Goal: Transaction & Acquisition: Obtain resource

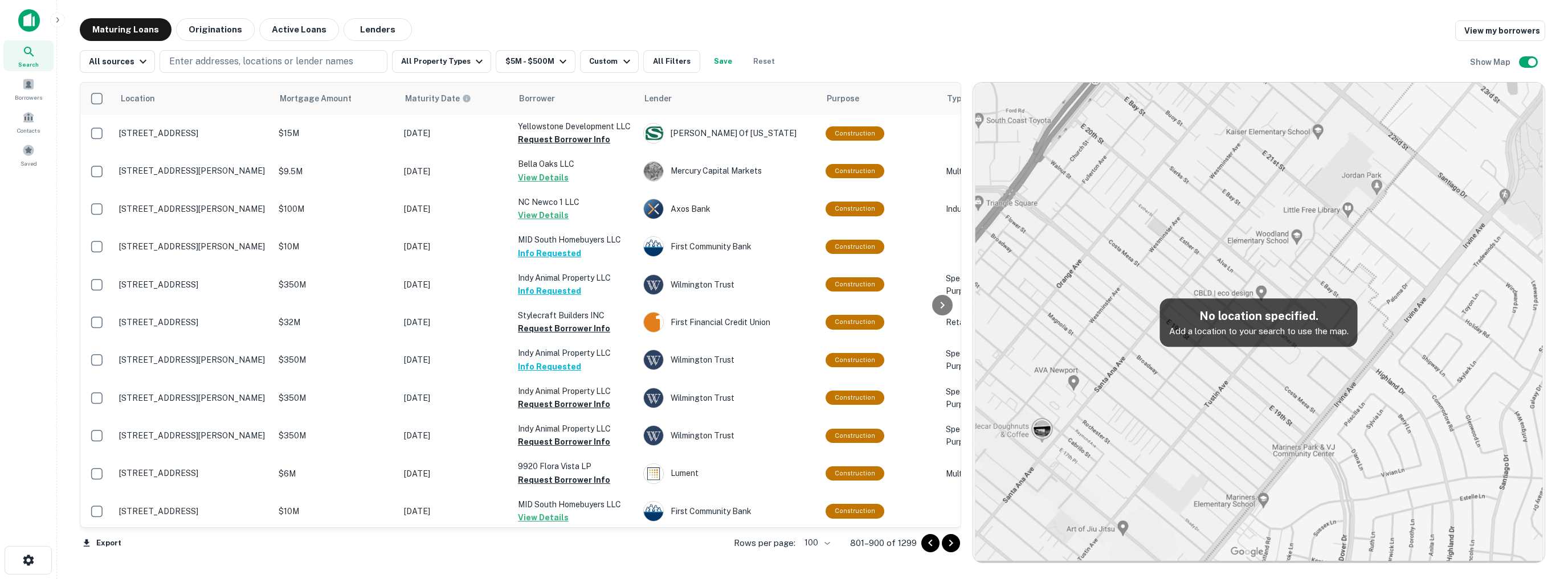
scroll to position [1977, 0]
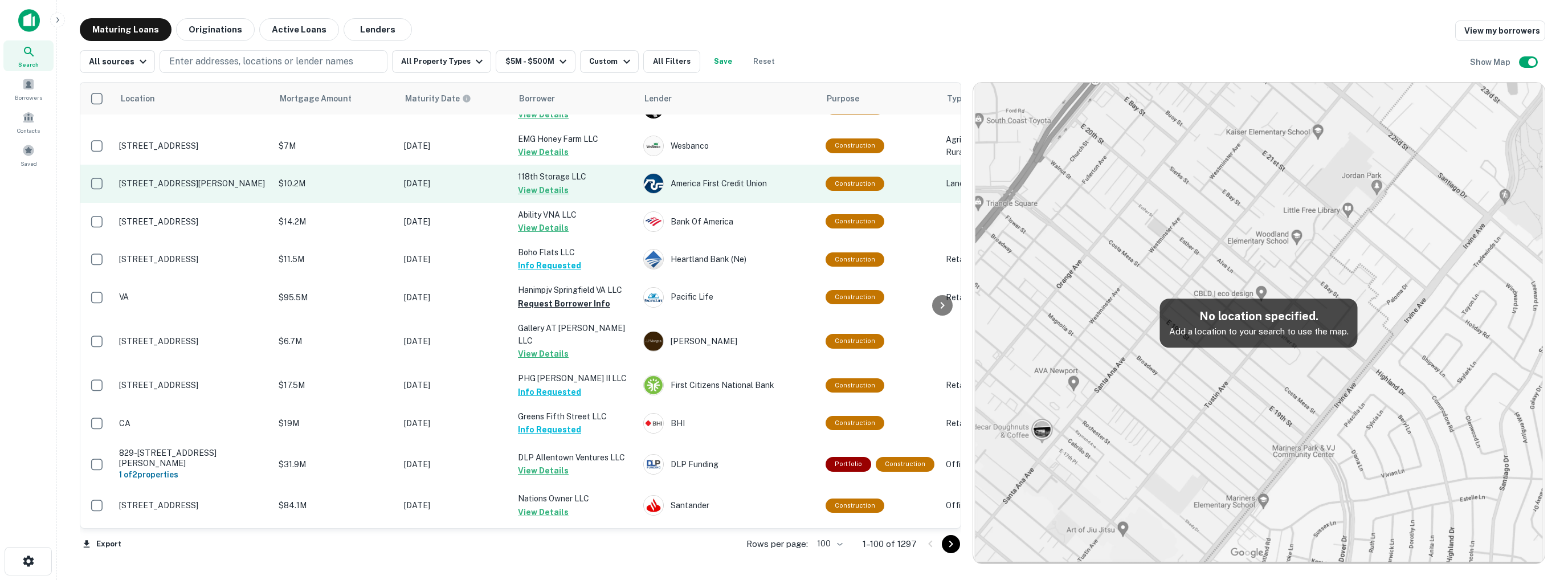
scroll to position [2092, 0]
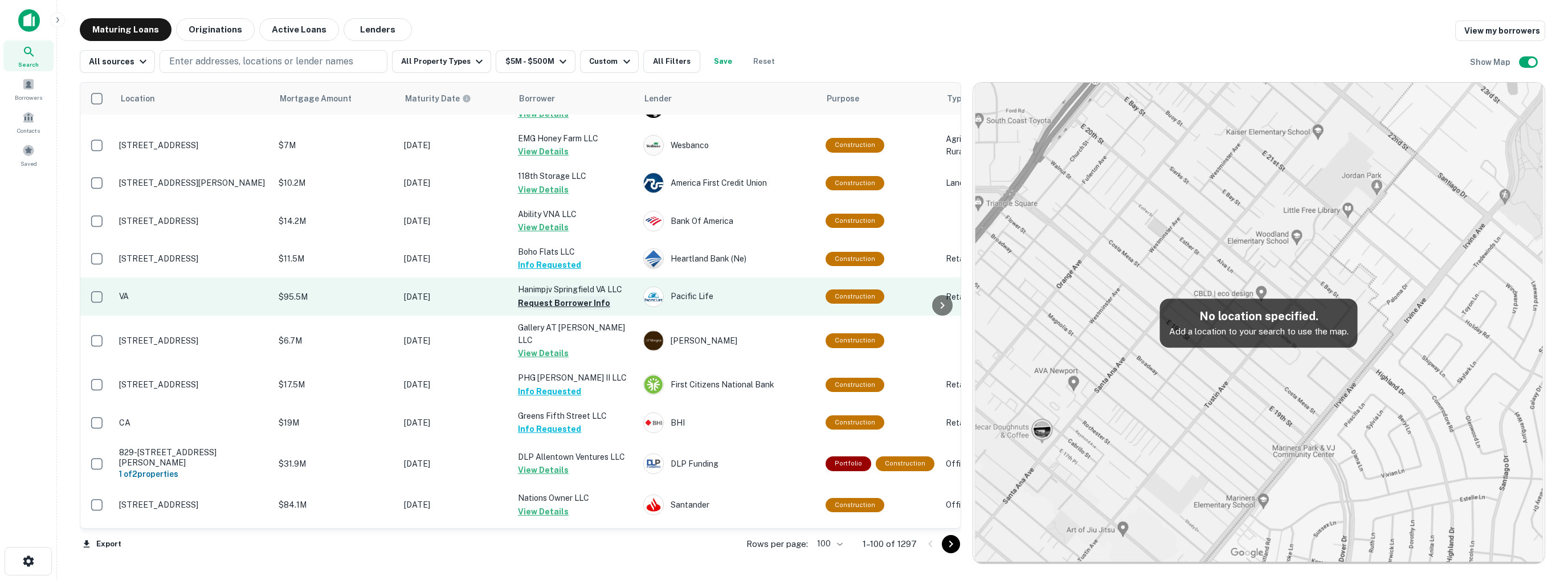
click at [567, 310] on button "Request Borrower Info" at bounding box center [564, 303] width 92 height 13
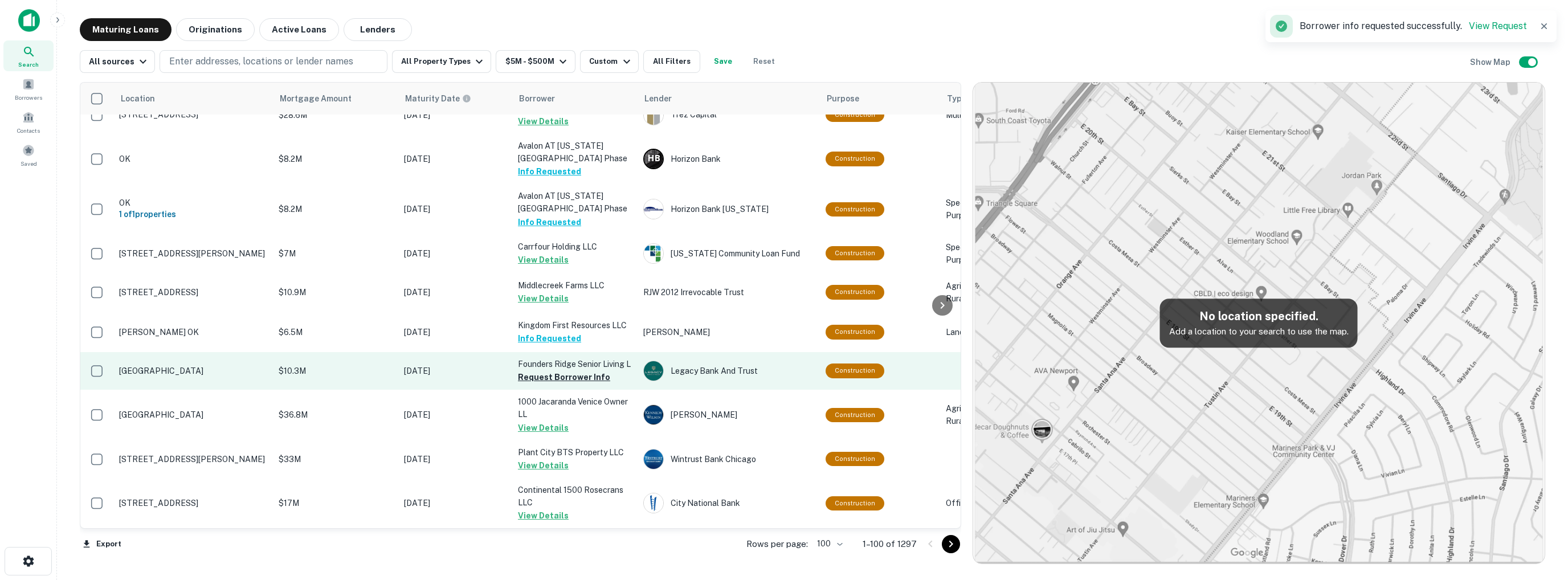
scroll to position [57, 0]
click at [552, 383] on button "Request Borrower Info" at bounding box center [564, 377] width 92 height 13
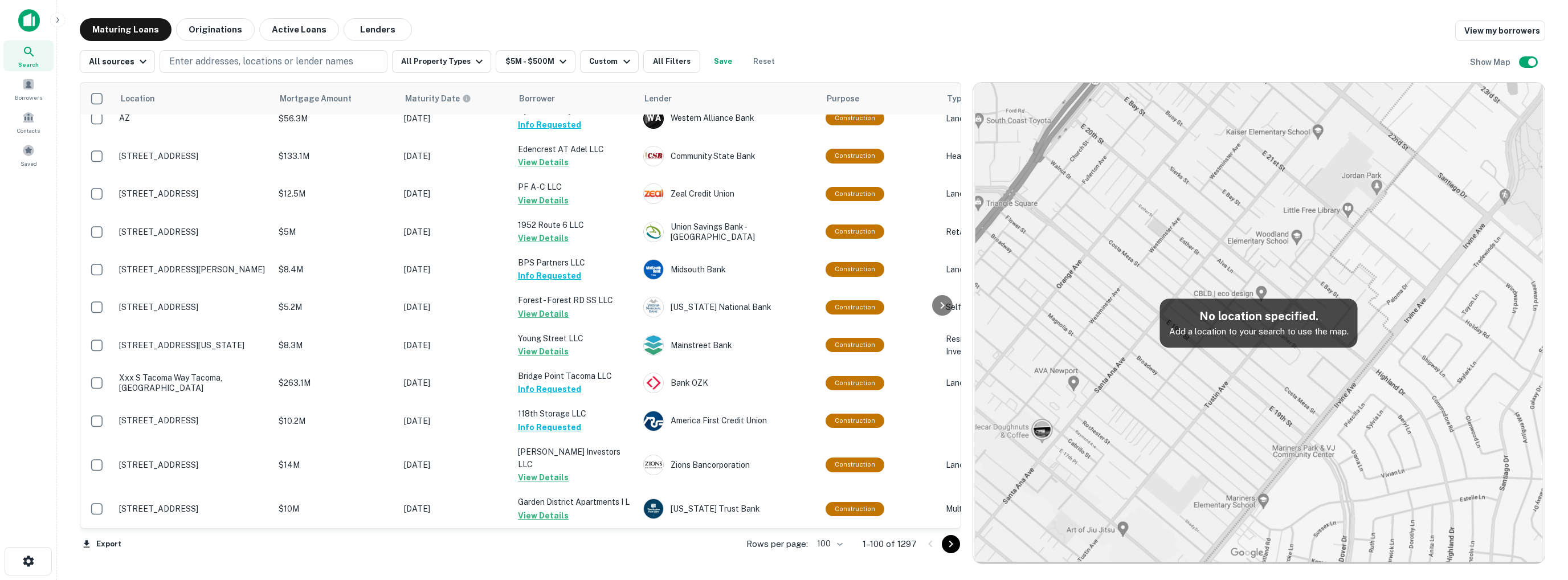
scroll to position [3816, 0]
click at [951, 545] on icon "Go to next page" at bounding box center [951, 544] width 4 height 7
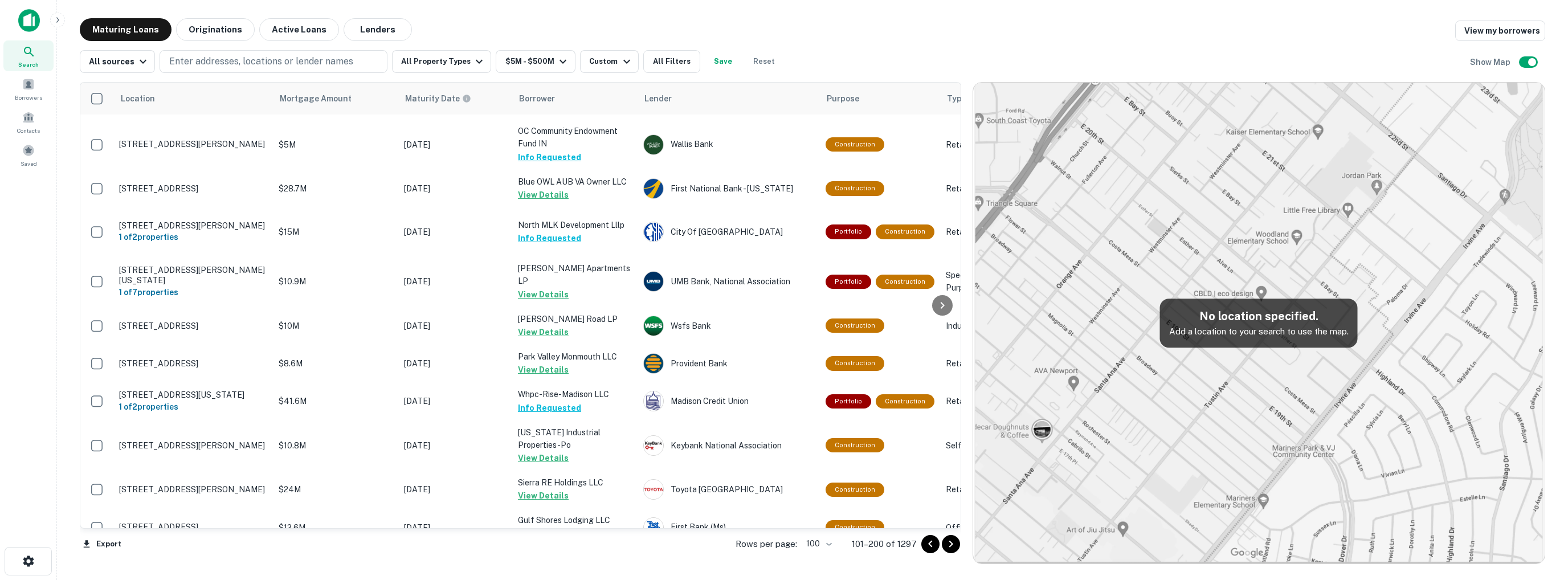
scroll to position [3617, 0]
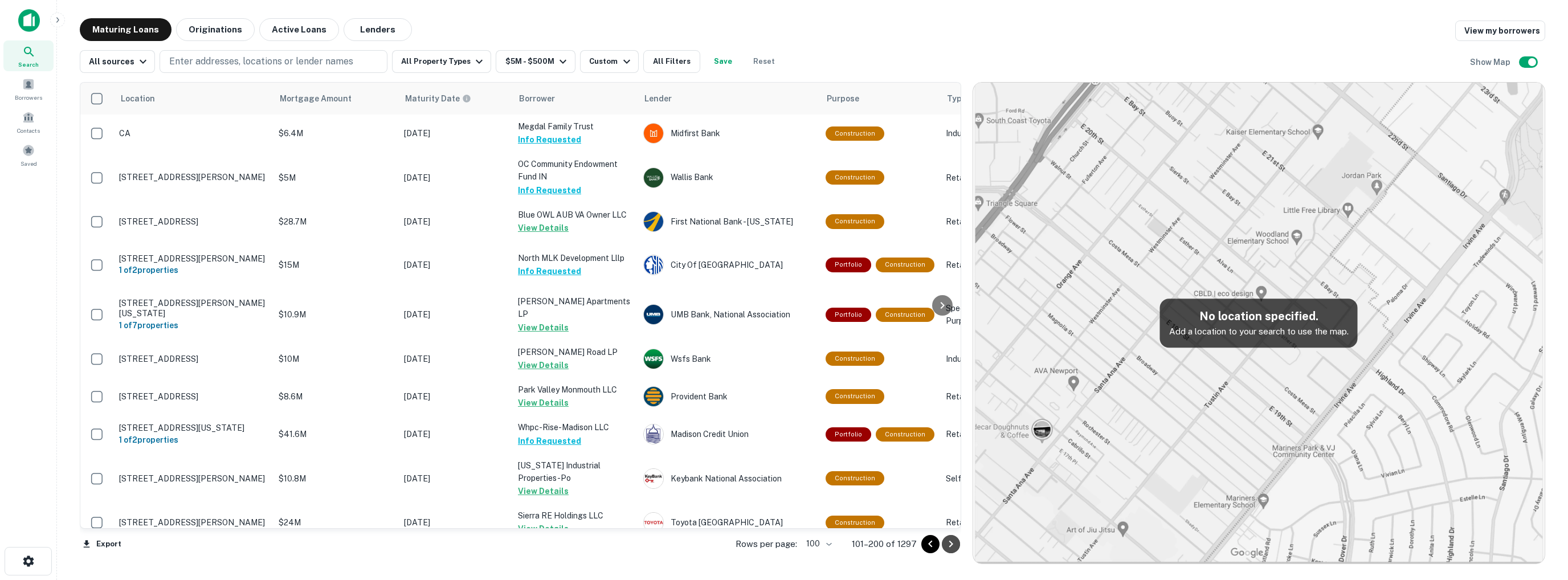
click at [955, 548] on icon "Go to next page" at bounding box center [951, 544] width 13 height 13
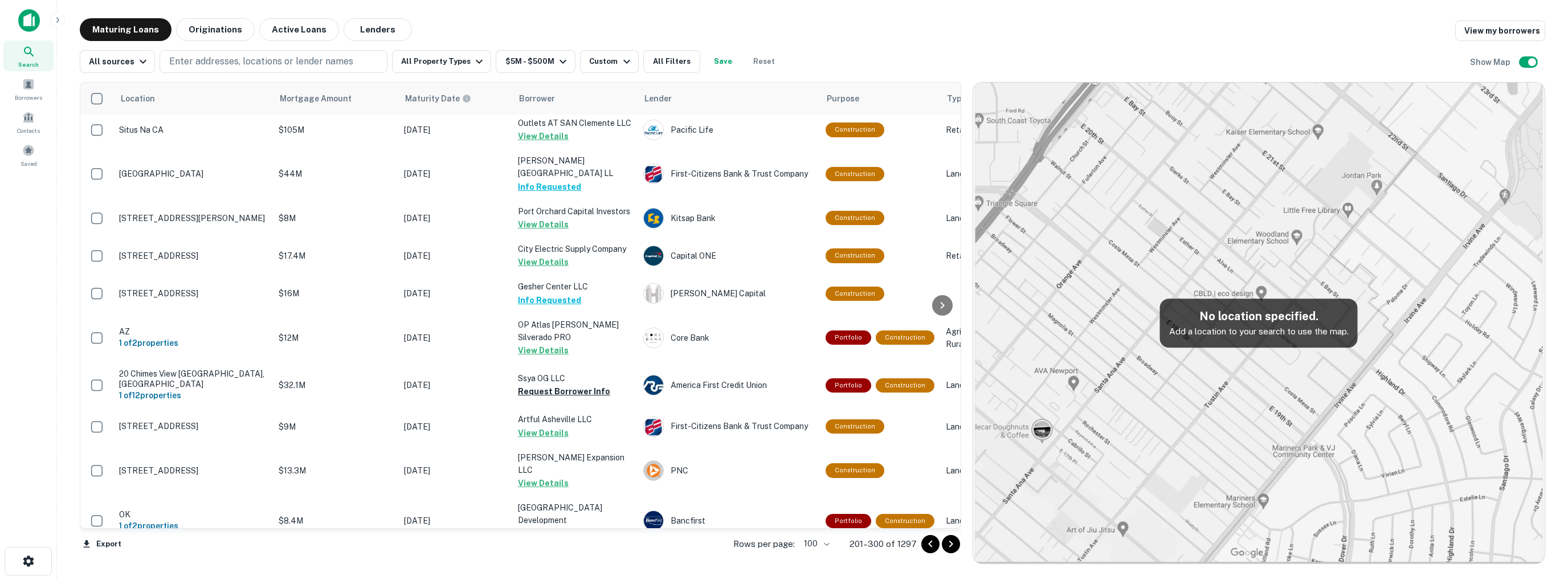
scroll to position [3729, 0]
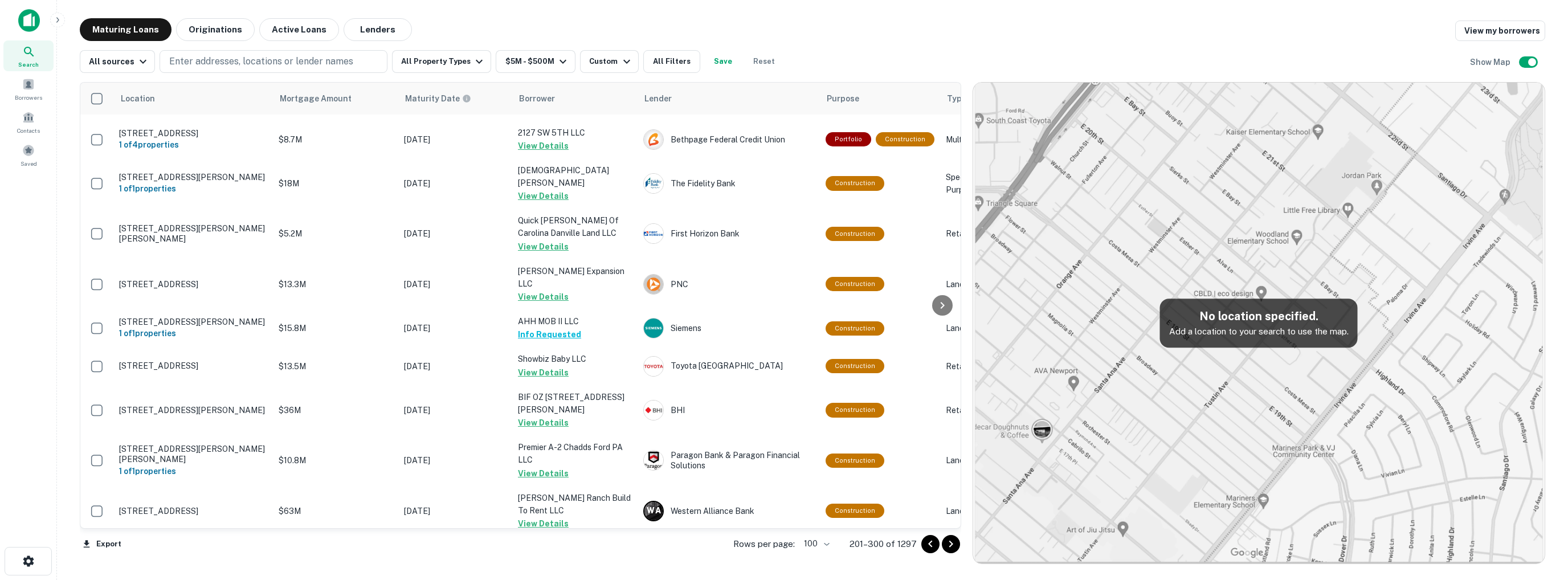
click at [948, 542] on icon "Go to next page" at bounding box center [951, 544] width 13 height 13
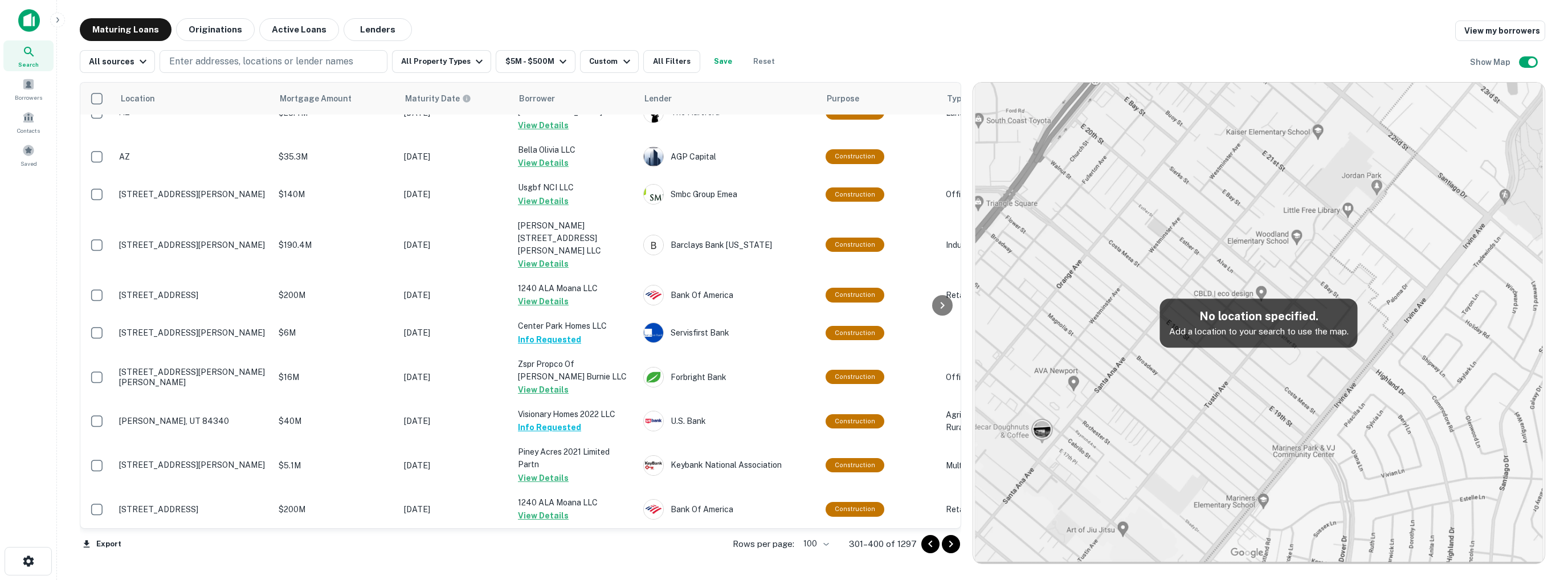
scroll to position [4045, 0]
click at [953, 543] on icon "Go to next page" at bounding box center [951, 544] width 13 height 13
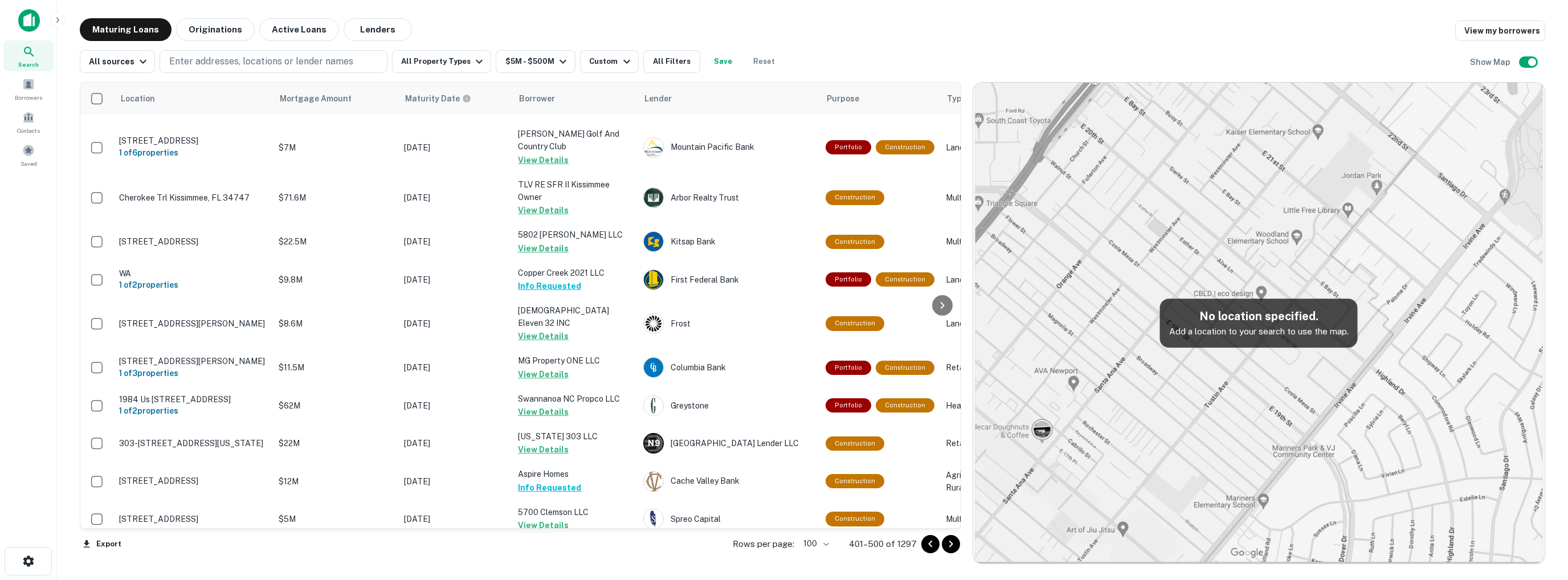
scroll to position [3625, 0]
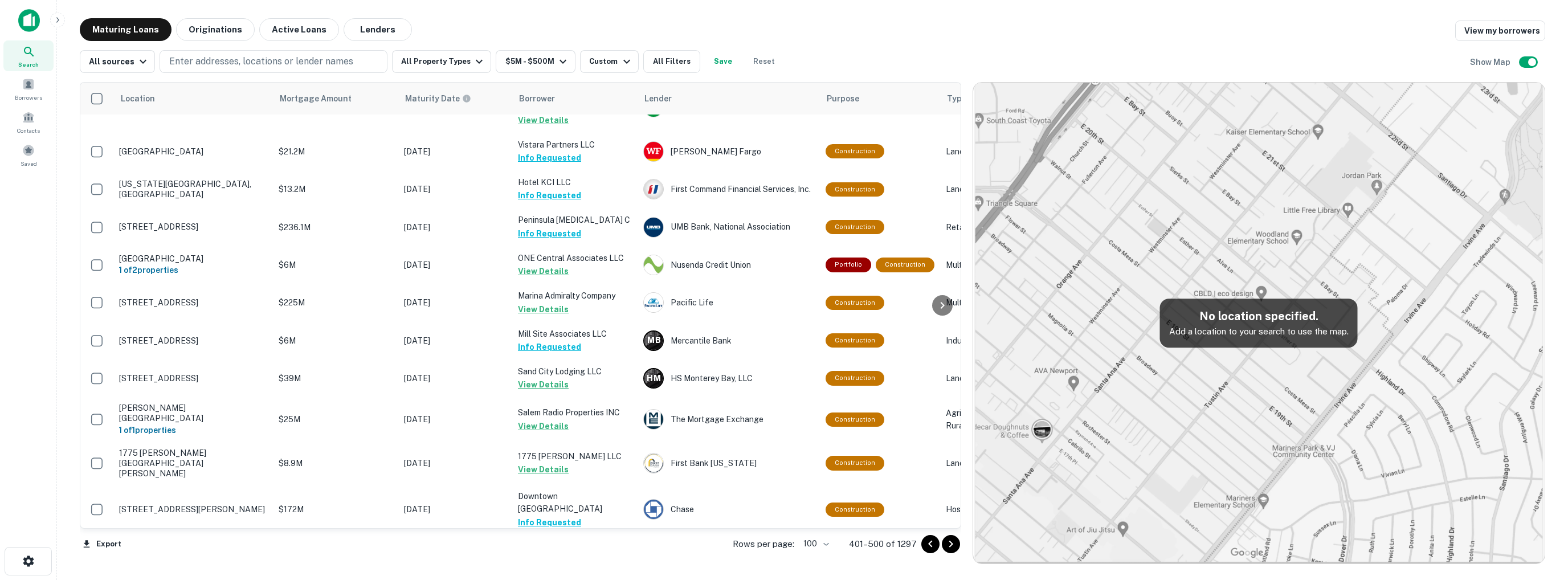
click at [949, 543] on icon "Go to next page" at bounding box center [951, 544] width 13 height 13
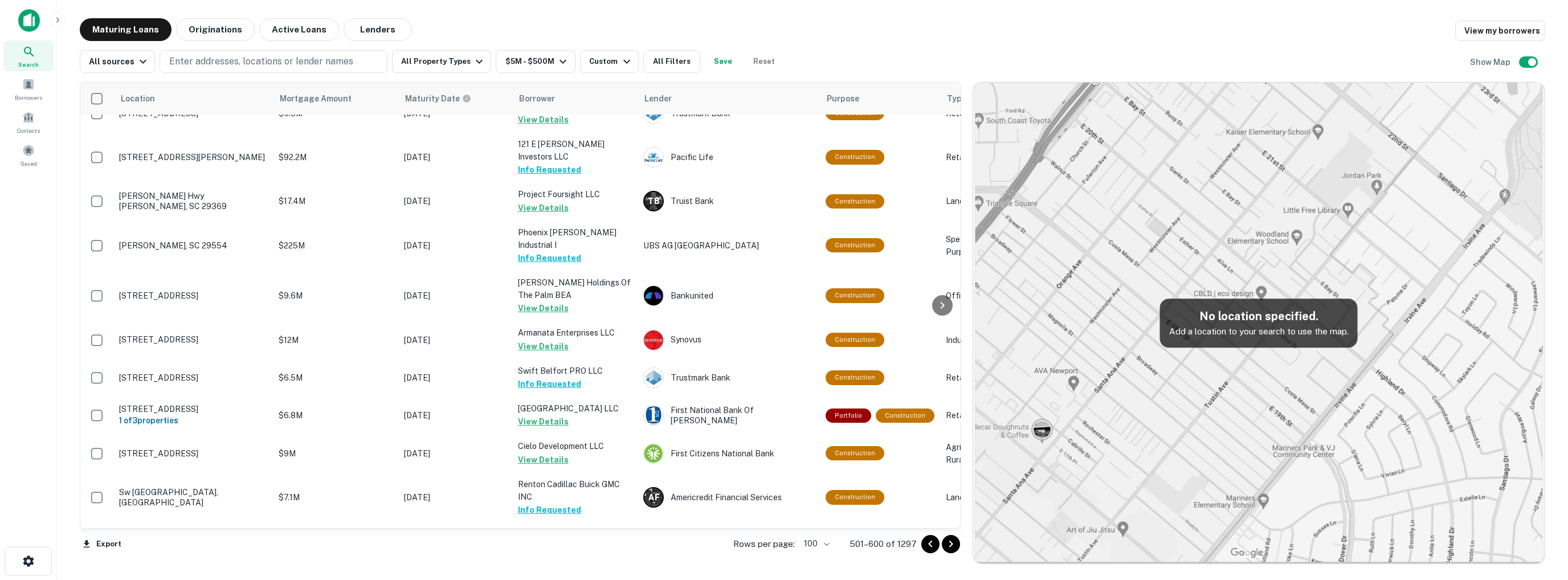
scroll to position [3789, 0]
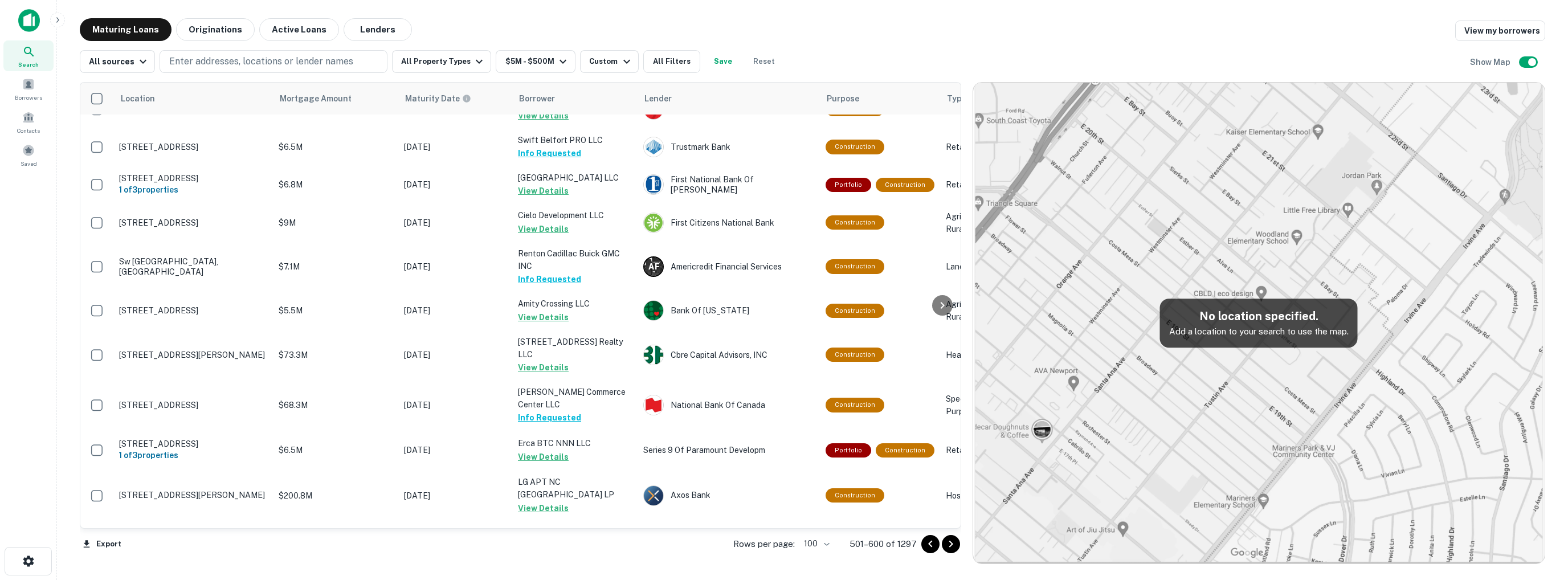
click at [951, 543] on icon "Go to next page" at bounding box center [951, 544] width 4 height 7
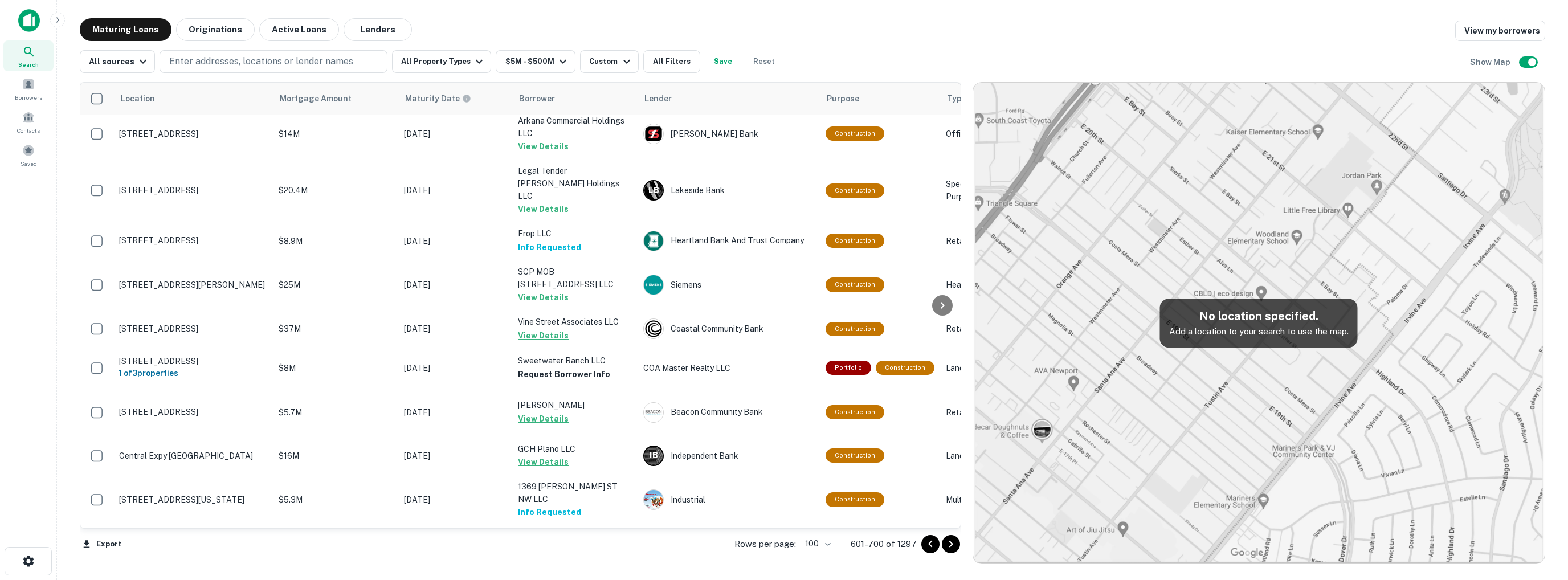
click at [956, 545] on icon "Go to next page" at bounding box center [951, 544] width 13 height 13
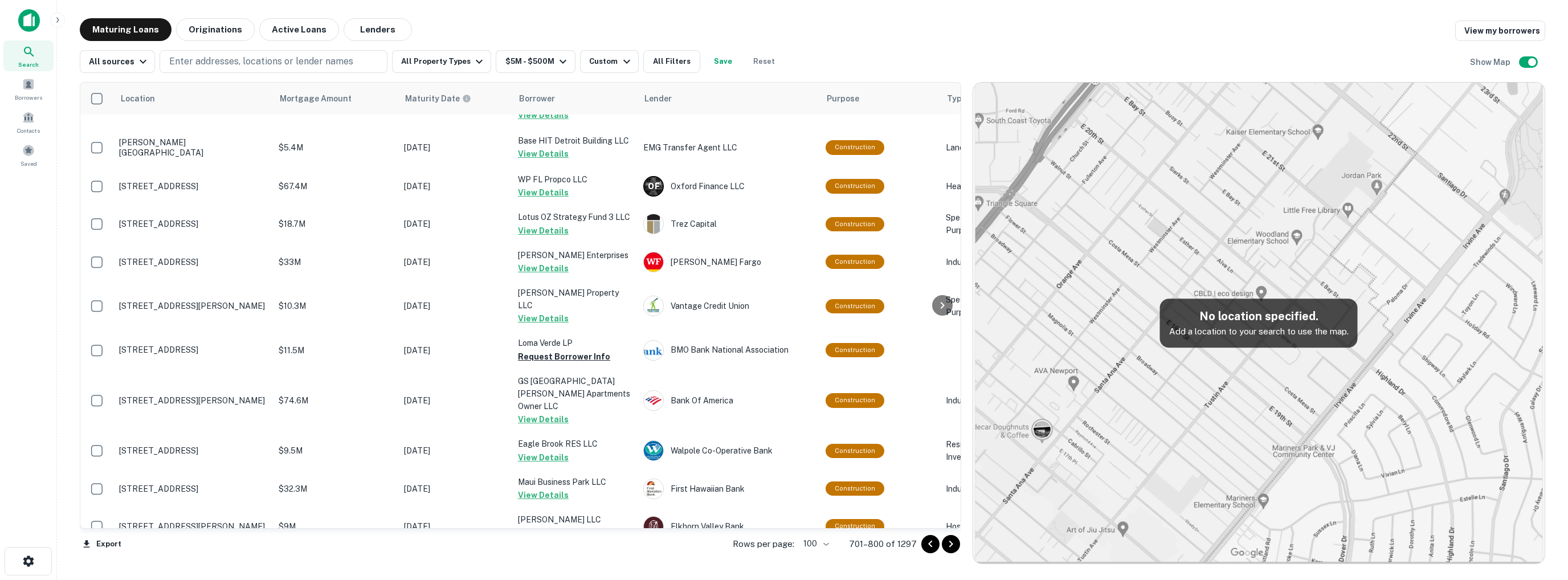
scroll to position [1026, 0]
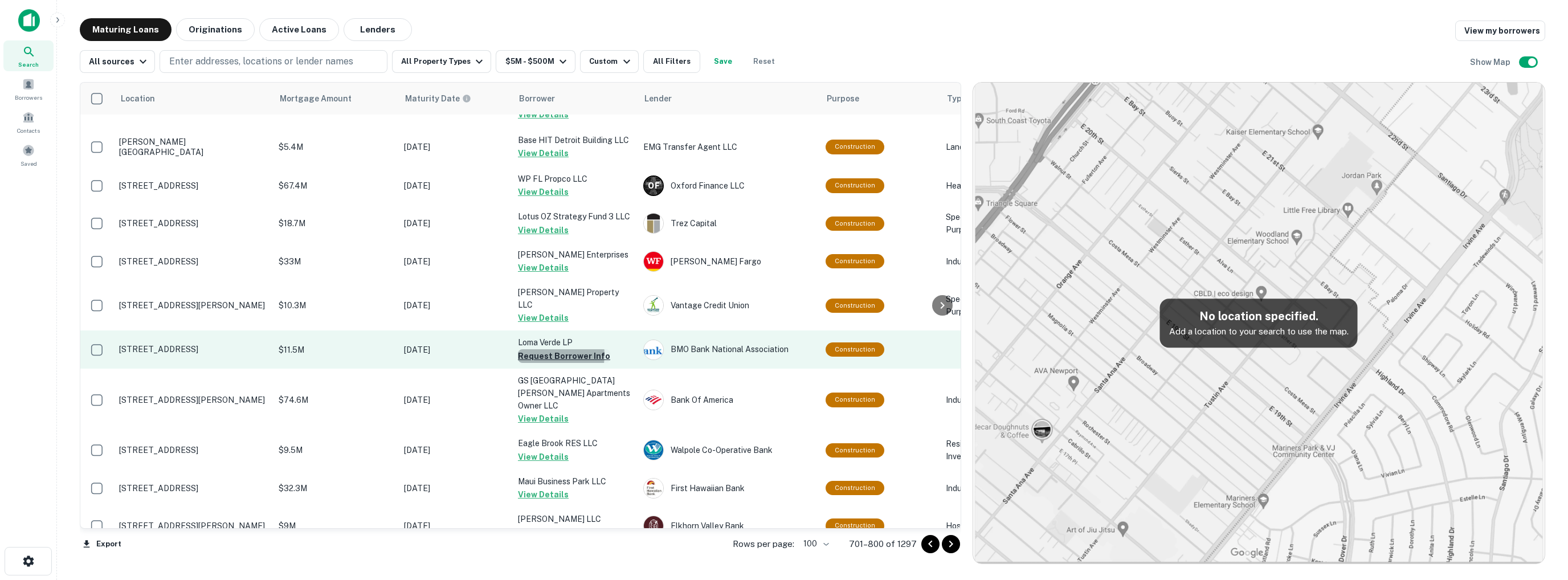
click at [541, 349] on button "Request Borrower Info" at bounding box center [564, 356] width 92 height 13
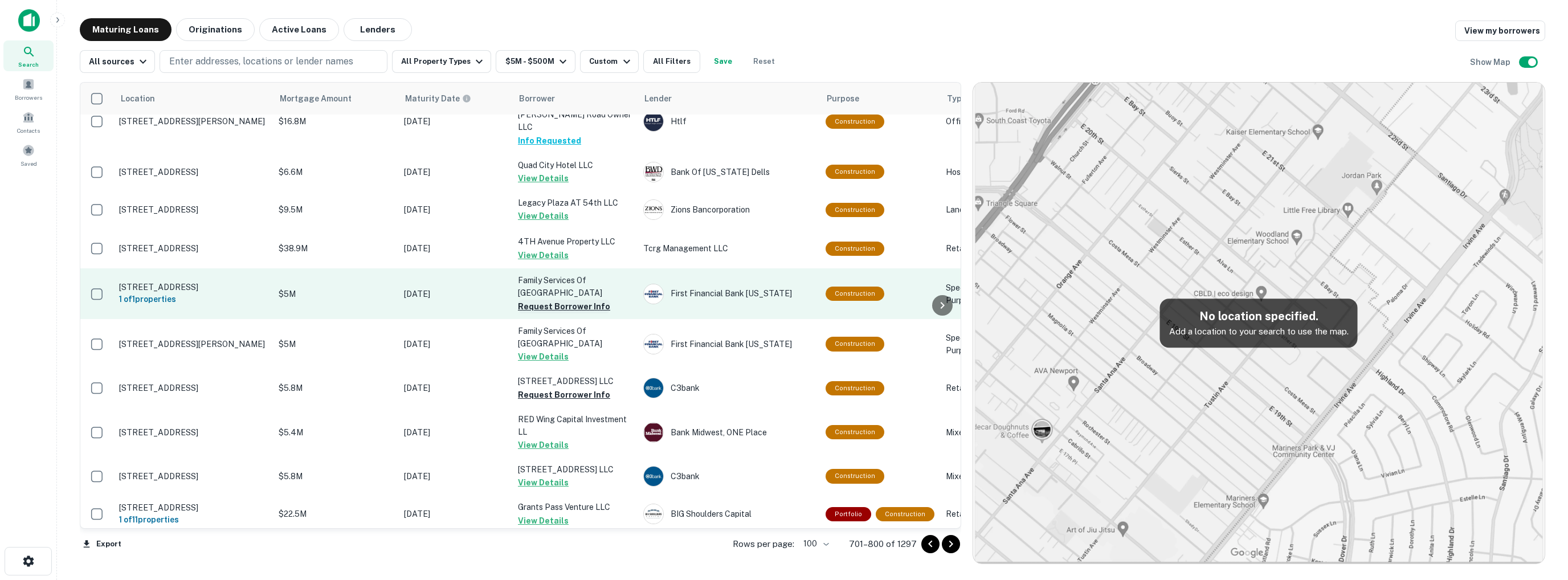
scroll to position [1482, 0]
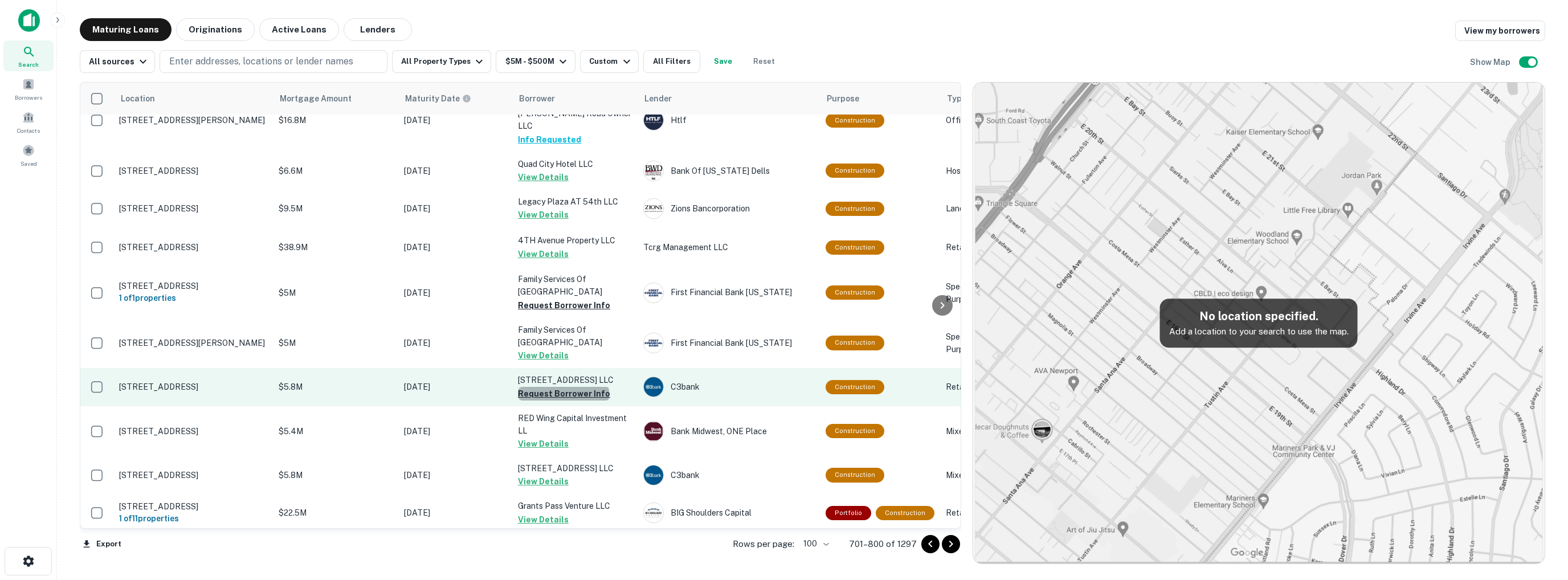
click at [563, 387] on button "Request Borrower Info" at bounding box center [564, 394] width 92 height 13
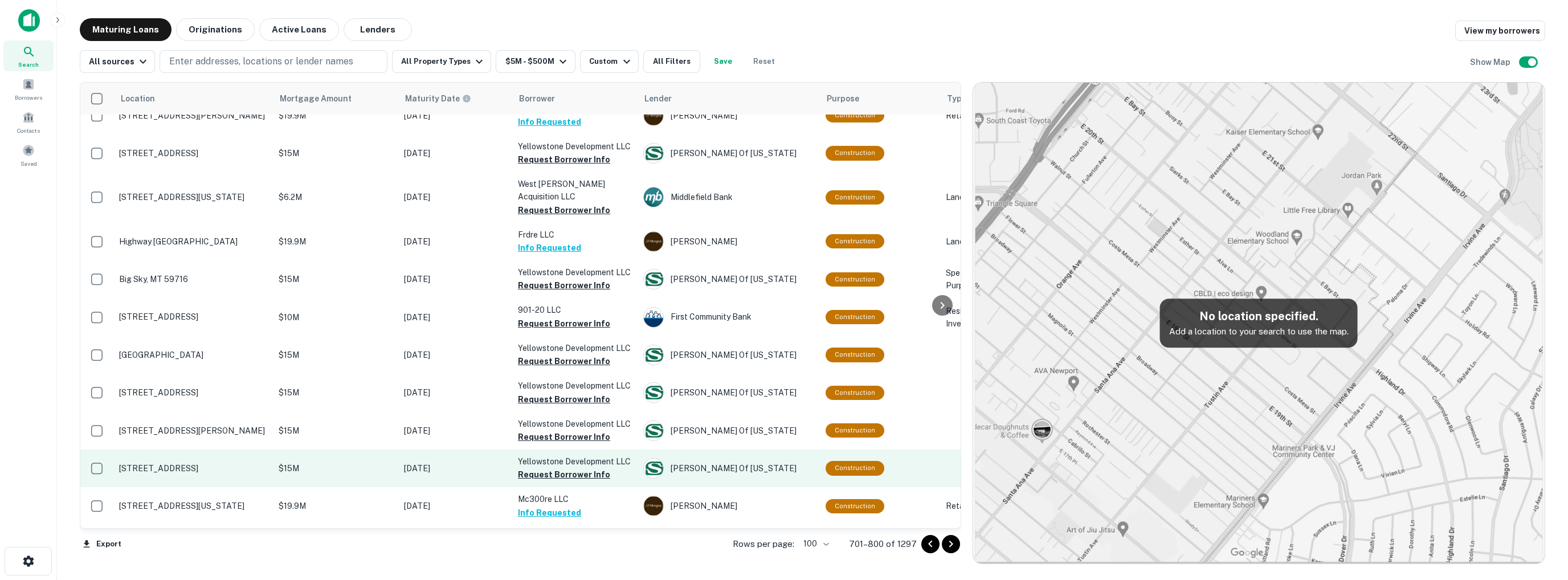
scroll to position [3713, 0]
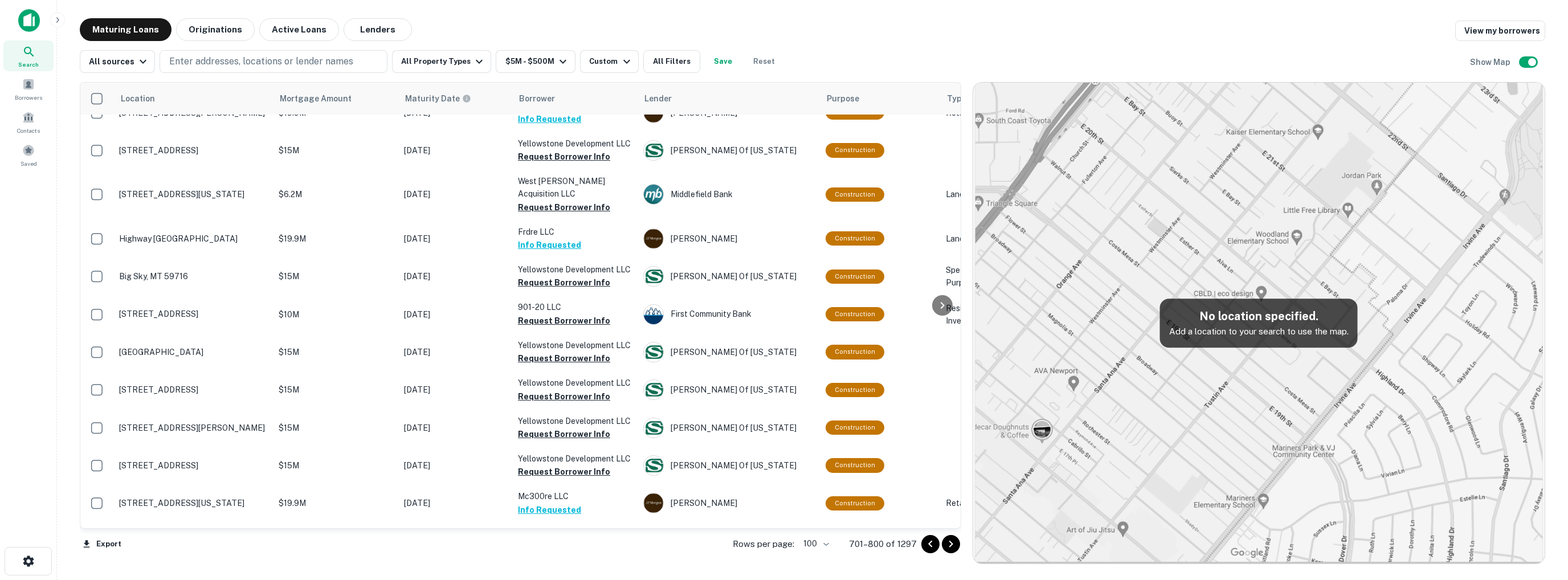
click at [953, 543] on icon "Go to next page" at bounding box center [951, 544] width 13 height 13
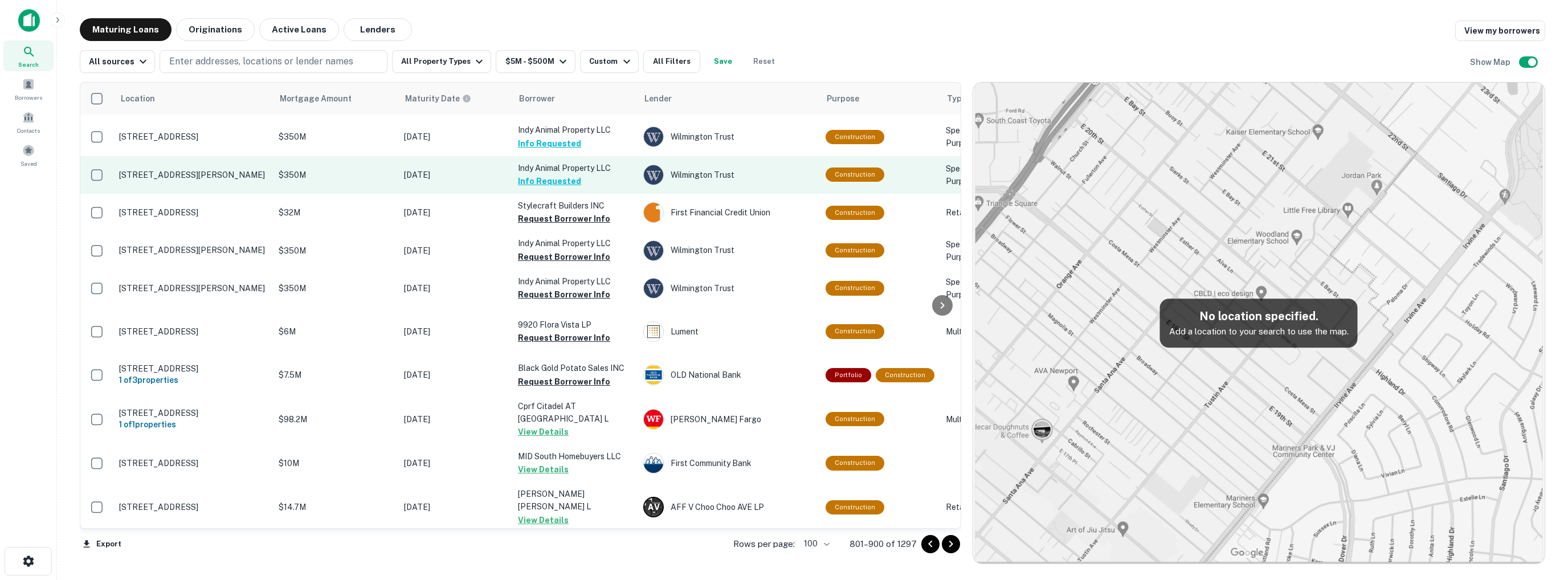
scroll to position [228, 0]
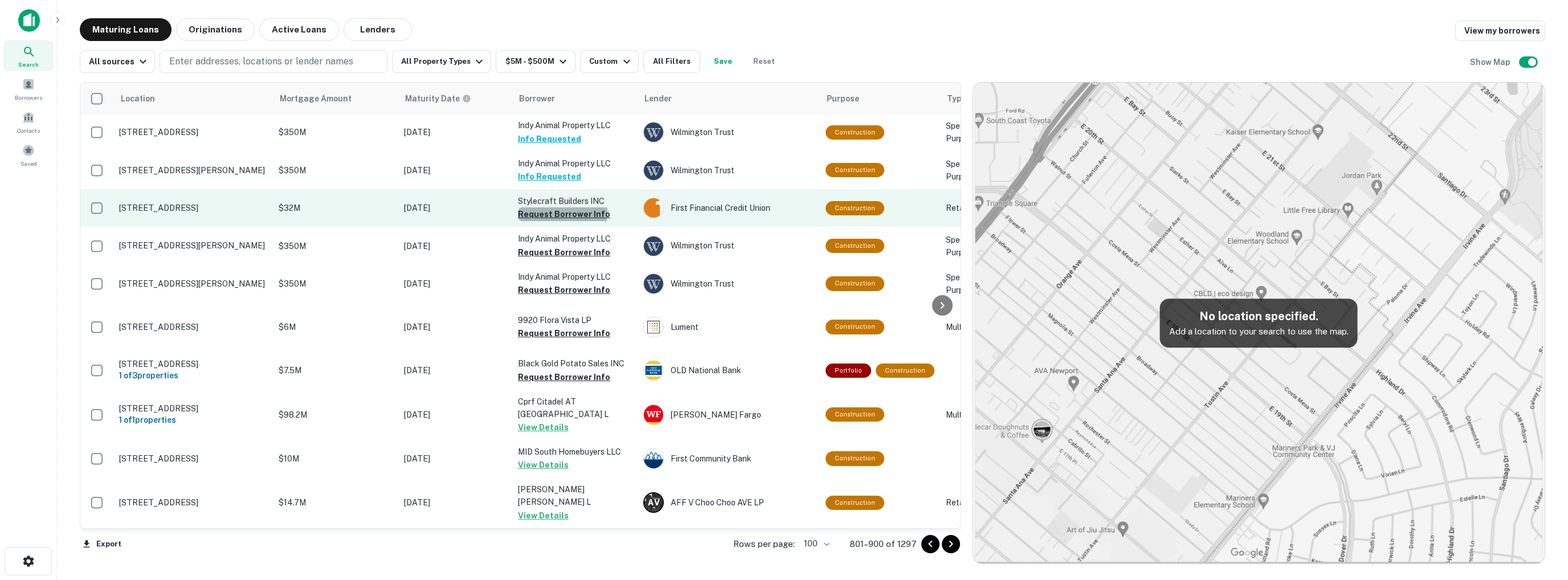
click at [562, 212] on button "Request Borrower Info" at bounding box center [564, 214] width 92 height 13
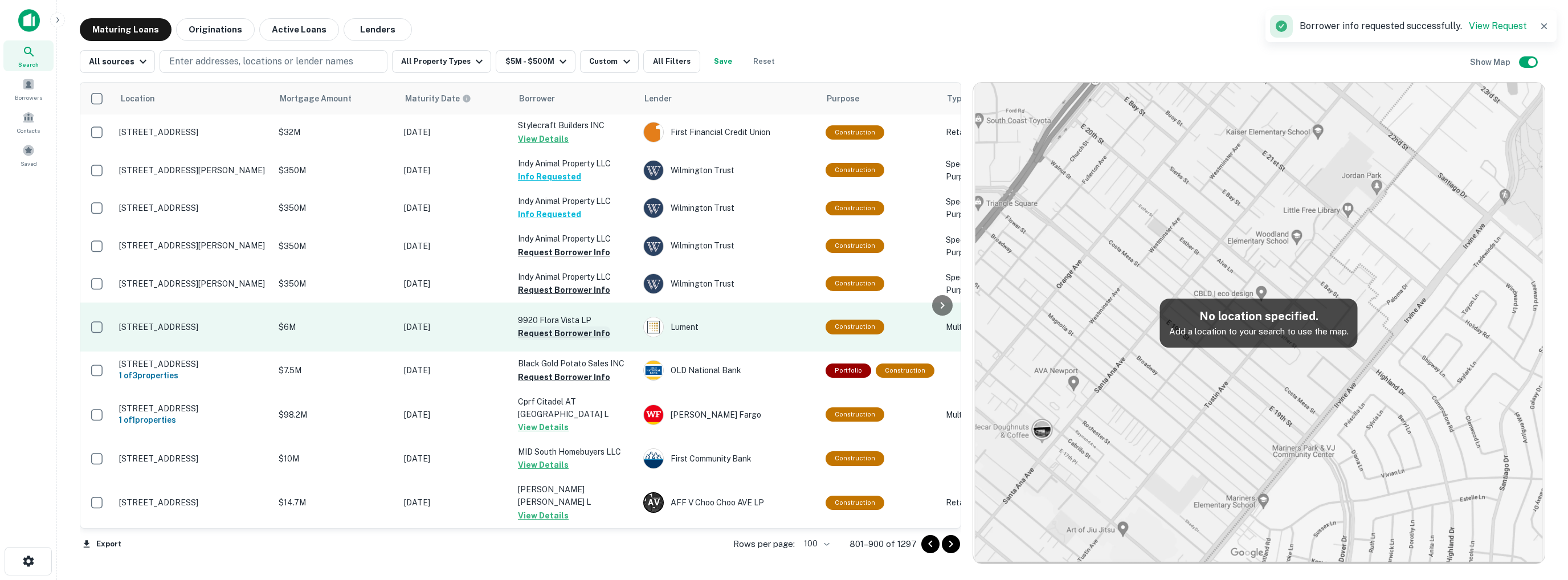
click at [578, 335] on button "Request Borrower Info" at bounding box center [564, 333] width 92 height 13
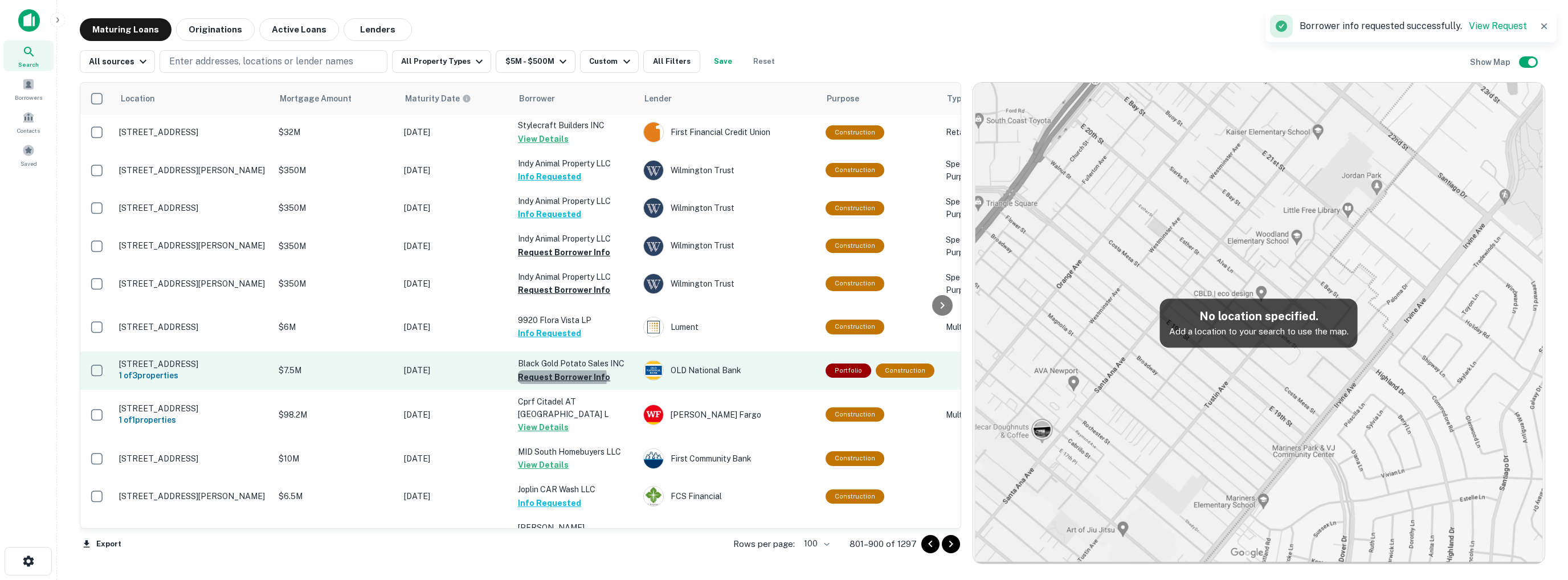
click at [562, 381] on button "Request Borrower Info" at bounding box center [564, 377] width 92 height 13
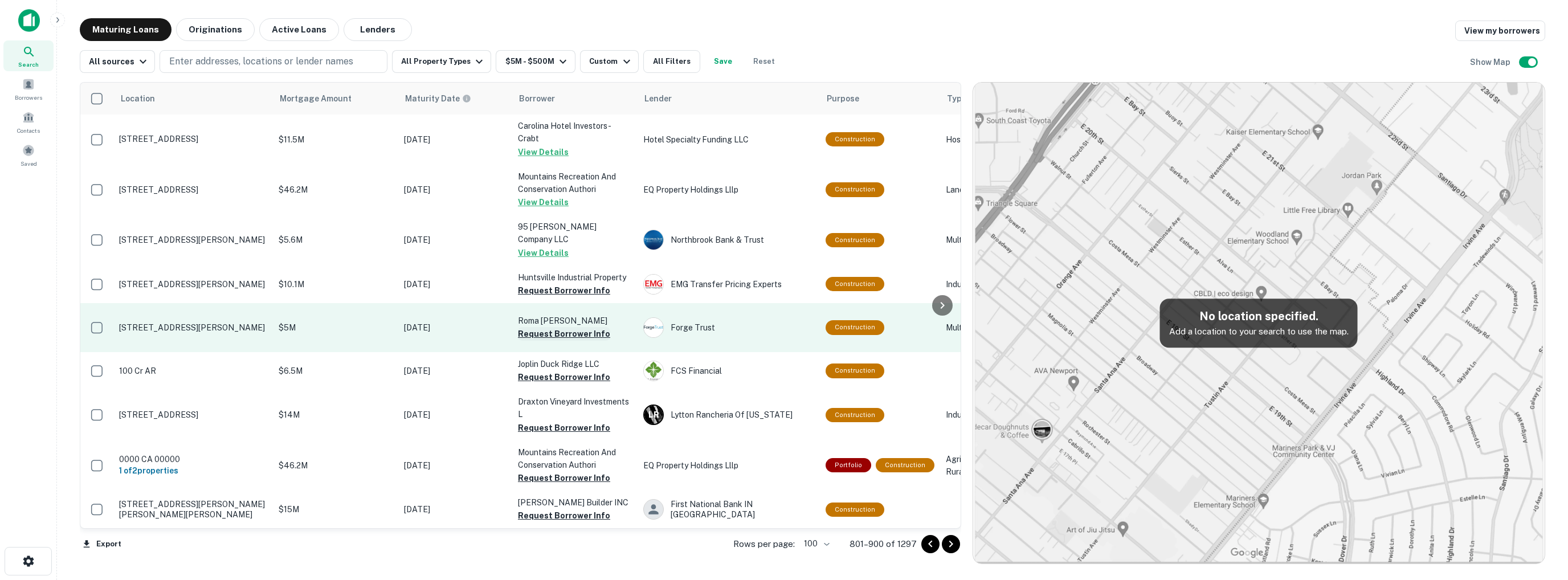
scroll to position [2051, 0]
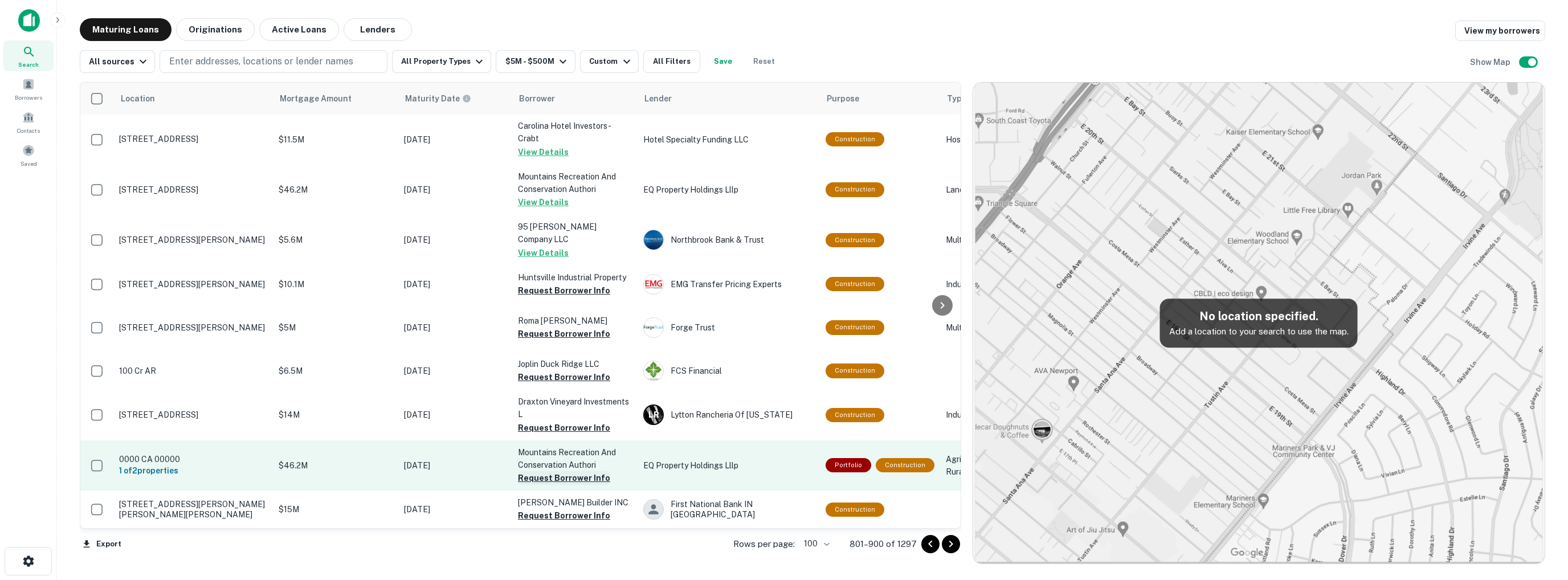
click at [568, 471] on button "Request Borrower Info" at bounding box center [564, 478] width 92 height 13
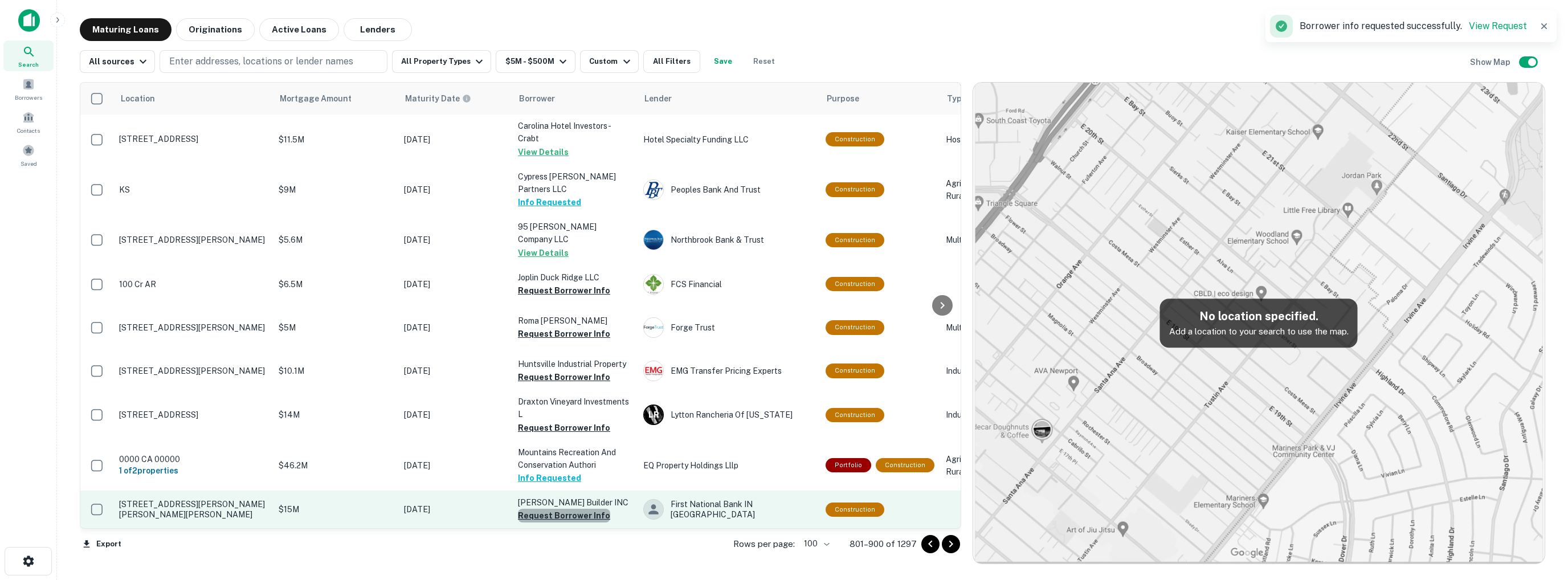
click at [575, 509] on button "Request Borrower Info" at bounding box center [564, 515] width 92 height 13
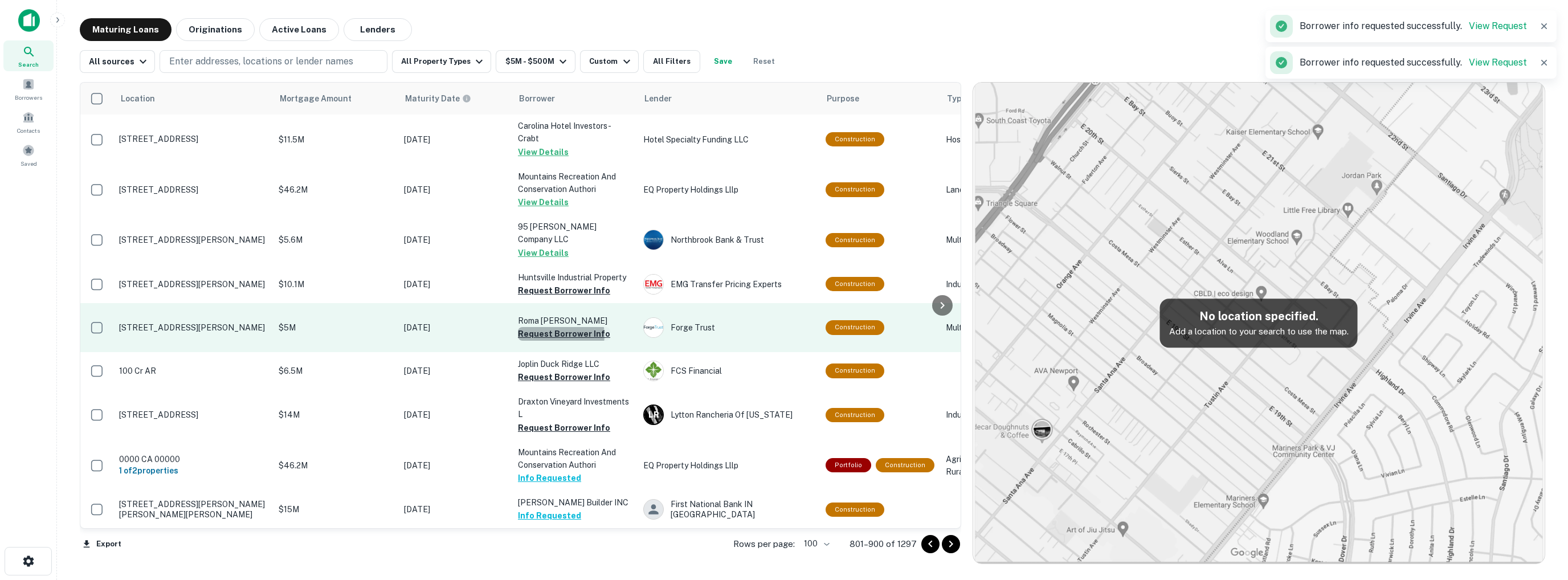
click at [557, 327] on button "Request Borrower Info" at bounding box center [564, 334] width 92 height 13
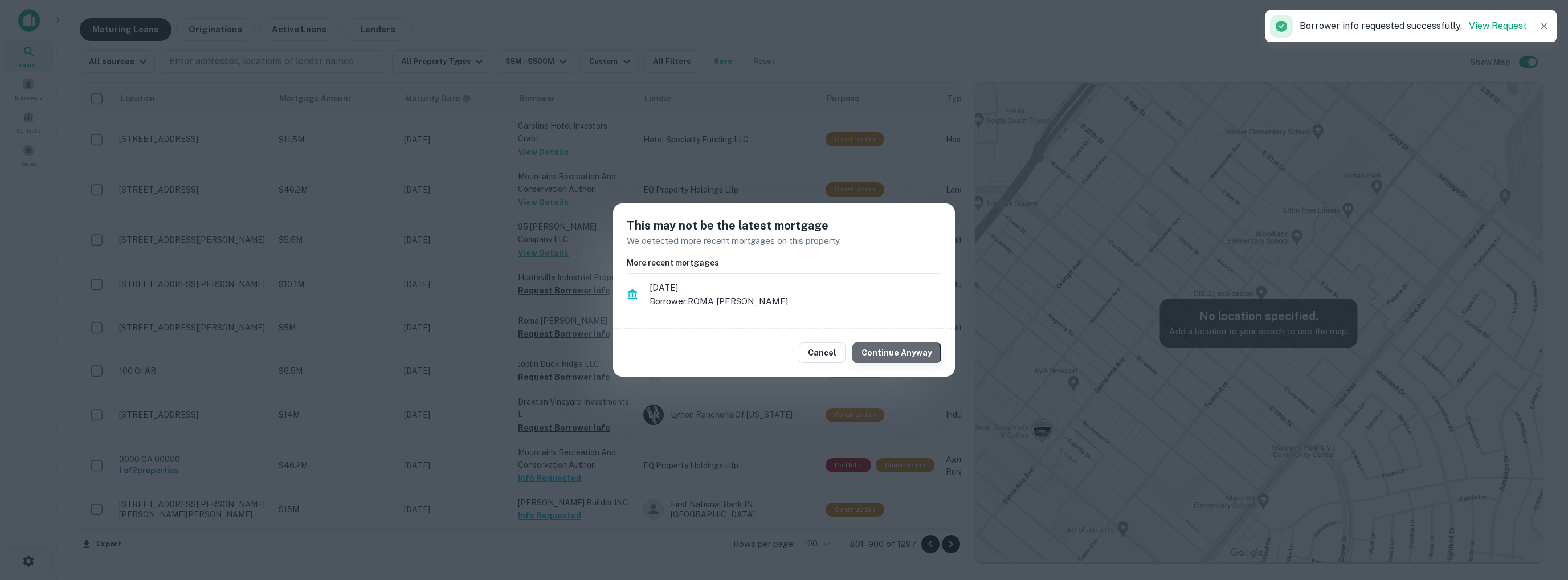
click at [900, 354] on button "Continue Anyway" at bounding box center [897, 353] width 89 height 21
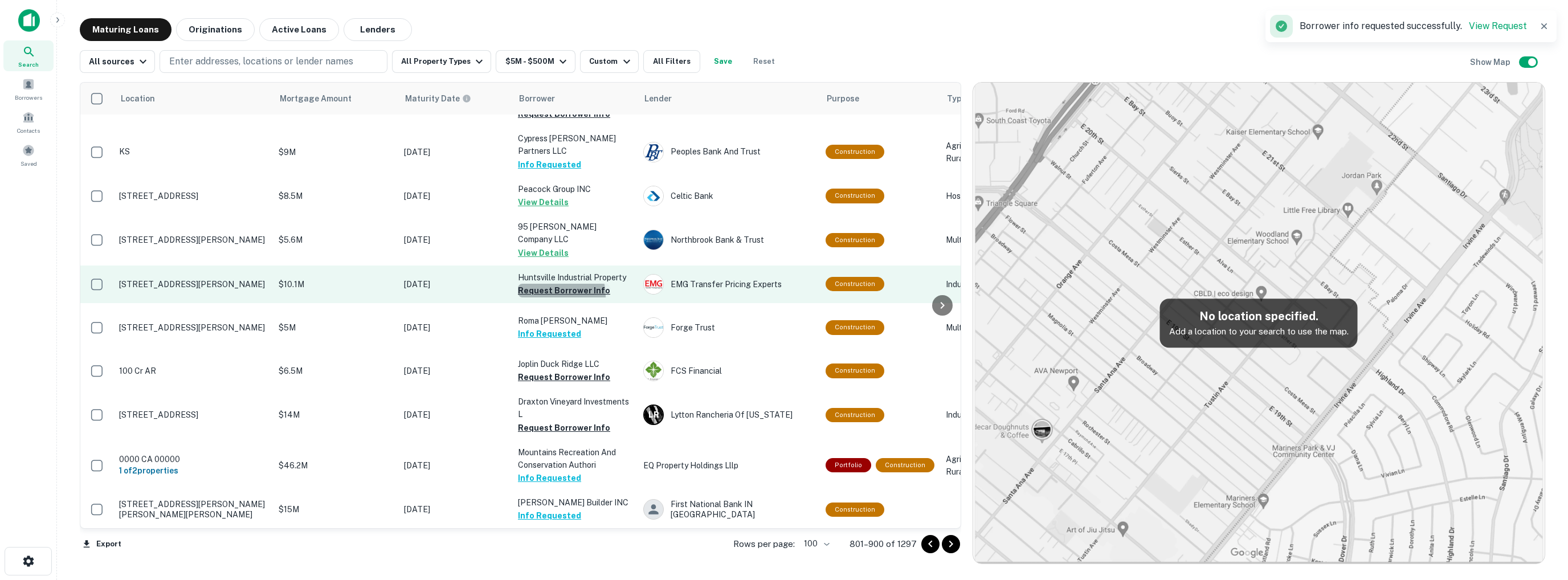
click at [549, 284] on button "Request Borrower Info" at bounding box center [564, 291] width 92 height 13
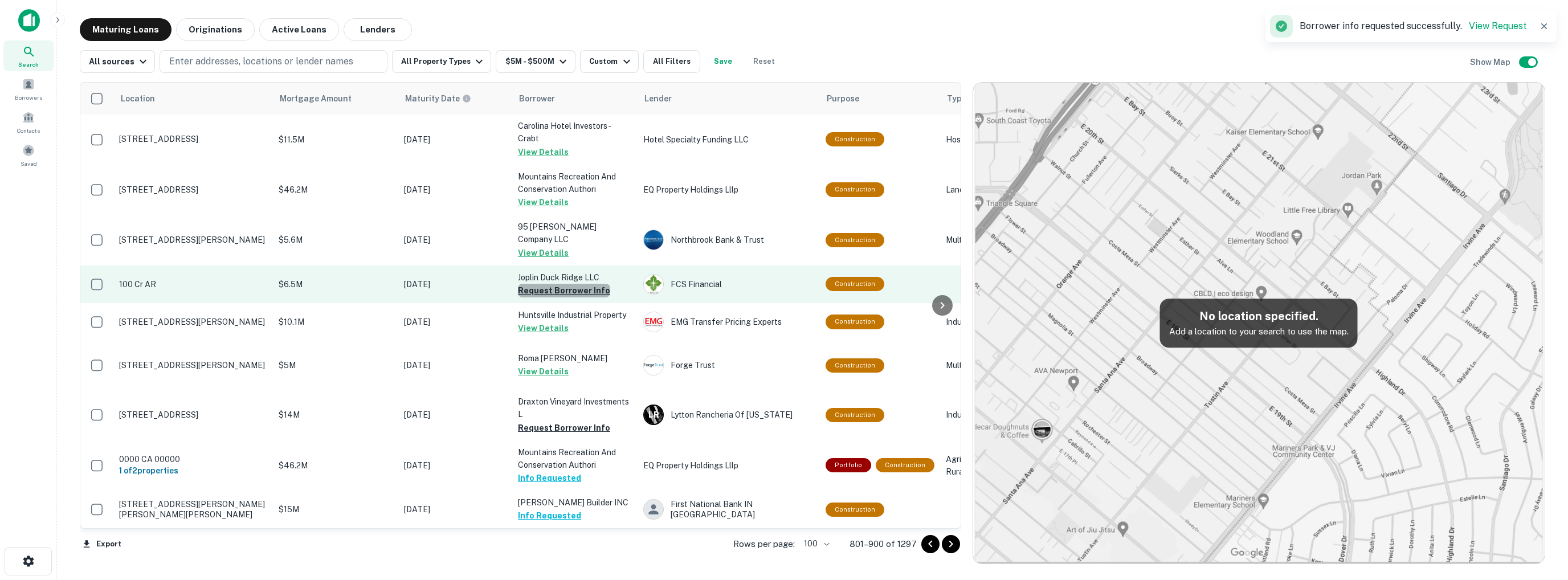
click at [564, 284] on button "Request Borrower Info" at bounding box center [564, 291] width 92 height 13
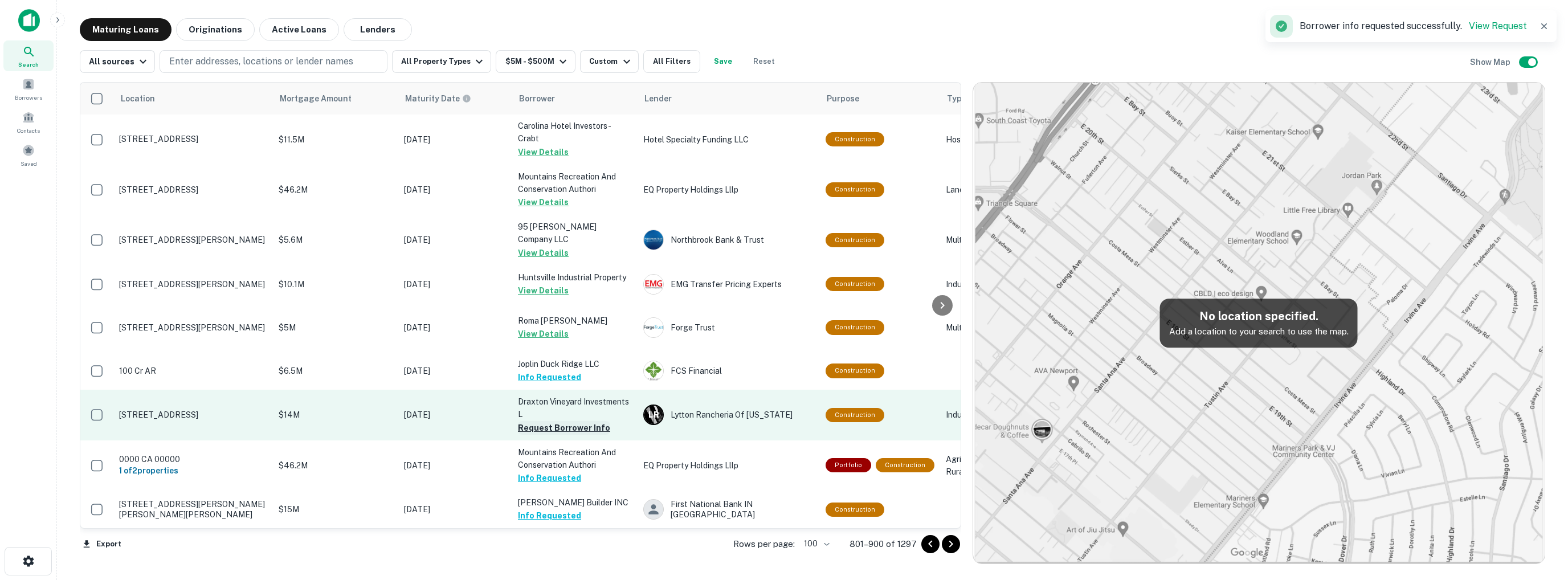
click at [556, 421] on button "Request Borrower Info" at bounding box center [564, 428] width 92 height 13
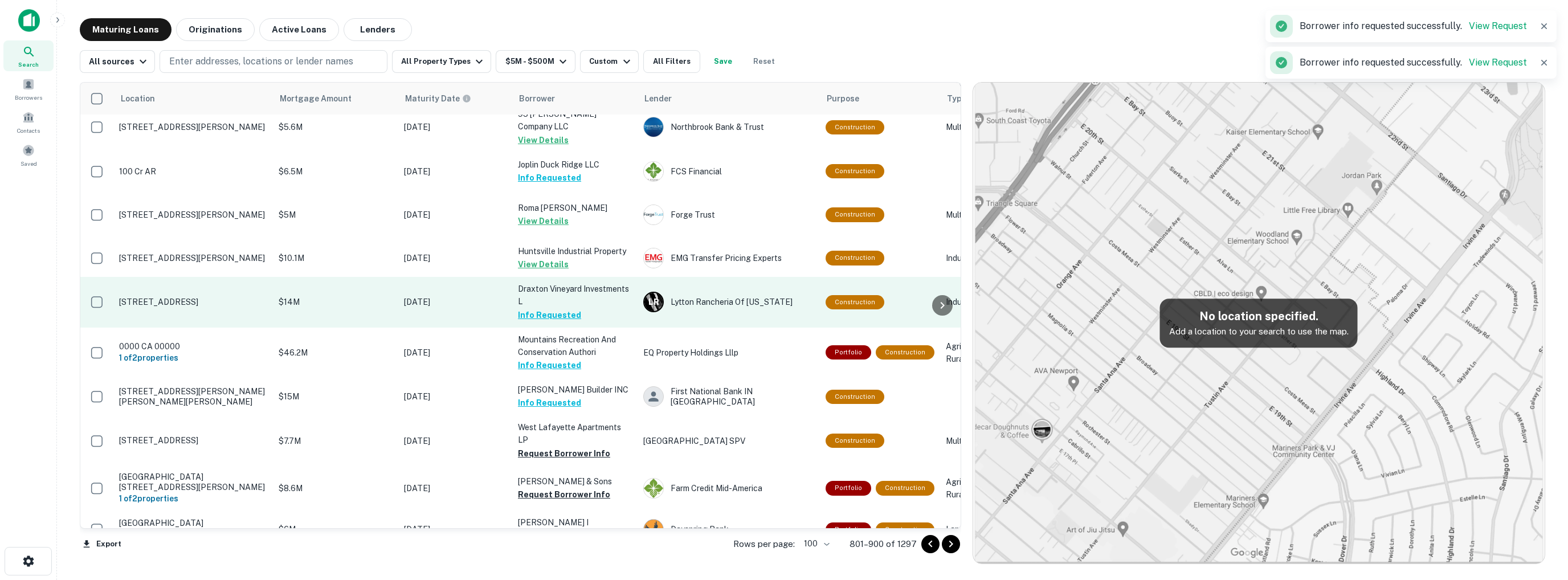
scroll to position [2165, 0]
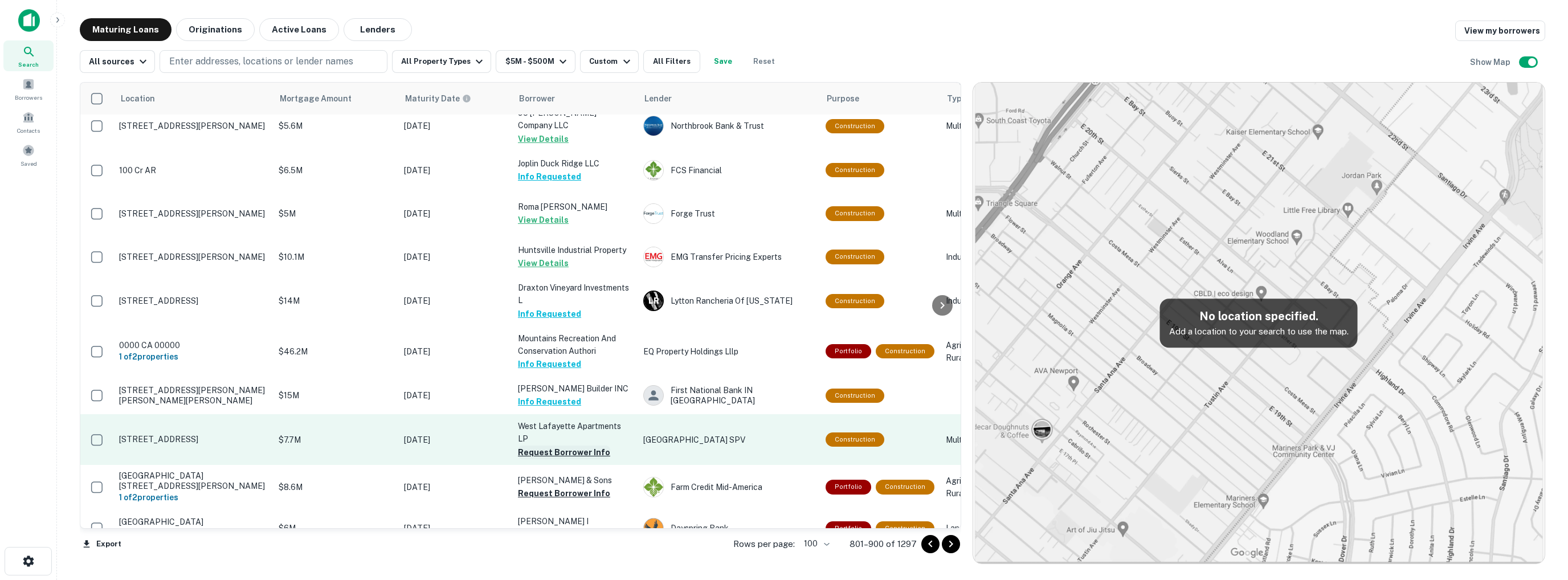
click at [542, 446] on button "Request Borrower Info" at bounding box center [564, 452] width 92 height 13
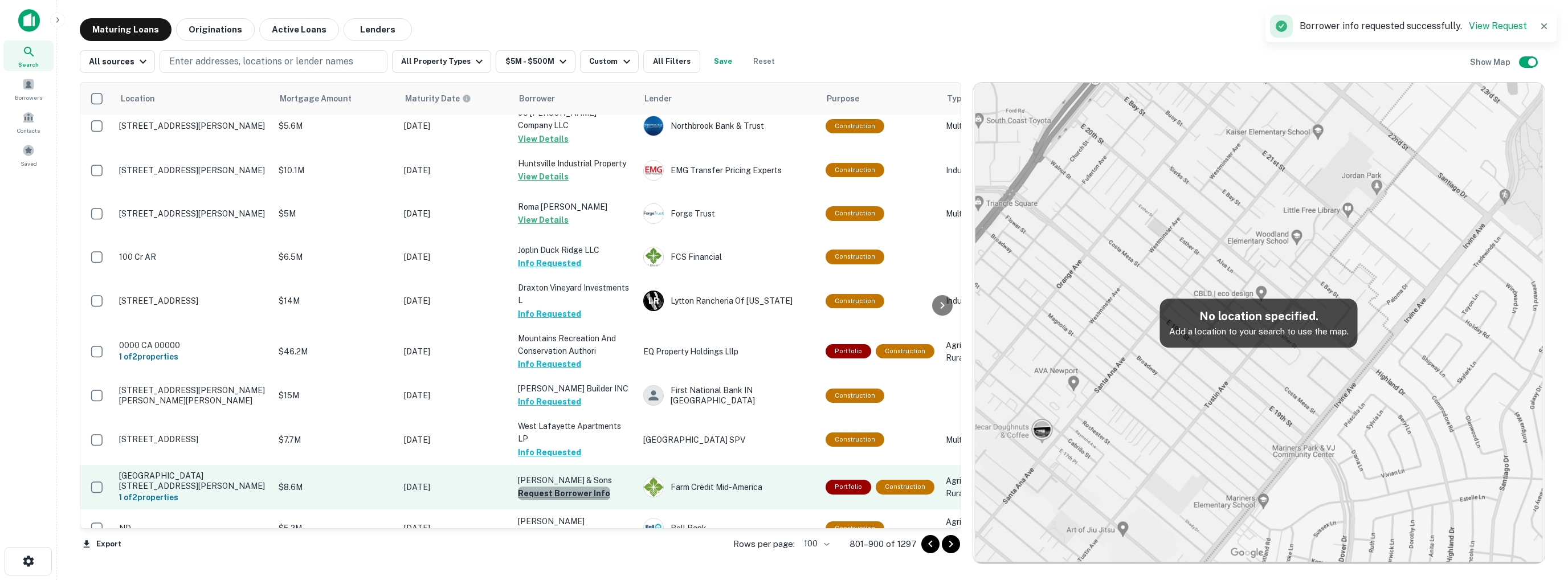
click at [567, 487] on button "Request Borrower Info" at bounding box center [564, 493] width 92 height 13
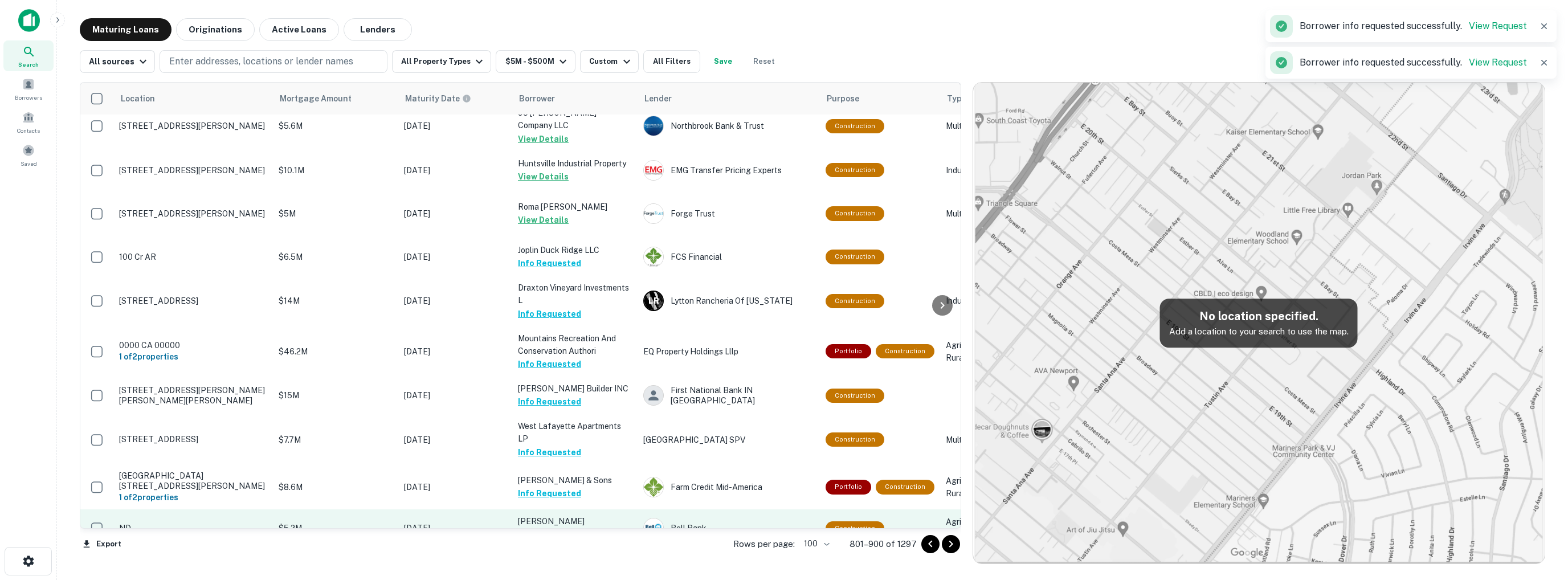
click at [575, 528] on button "Request Borrower Info" at bounding box center [564, 535] width 92 height 13
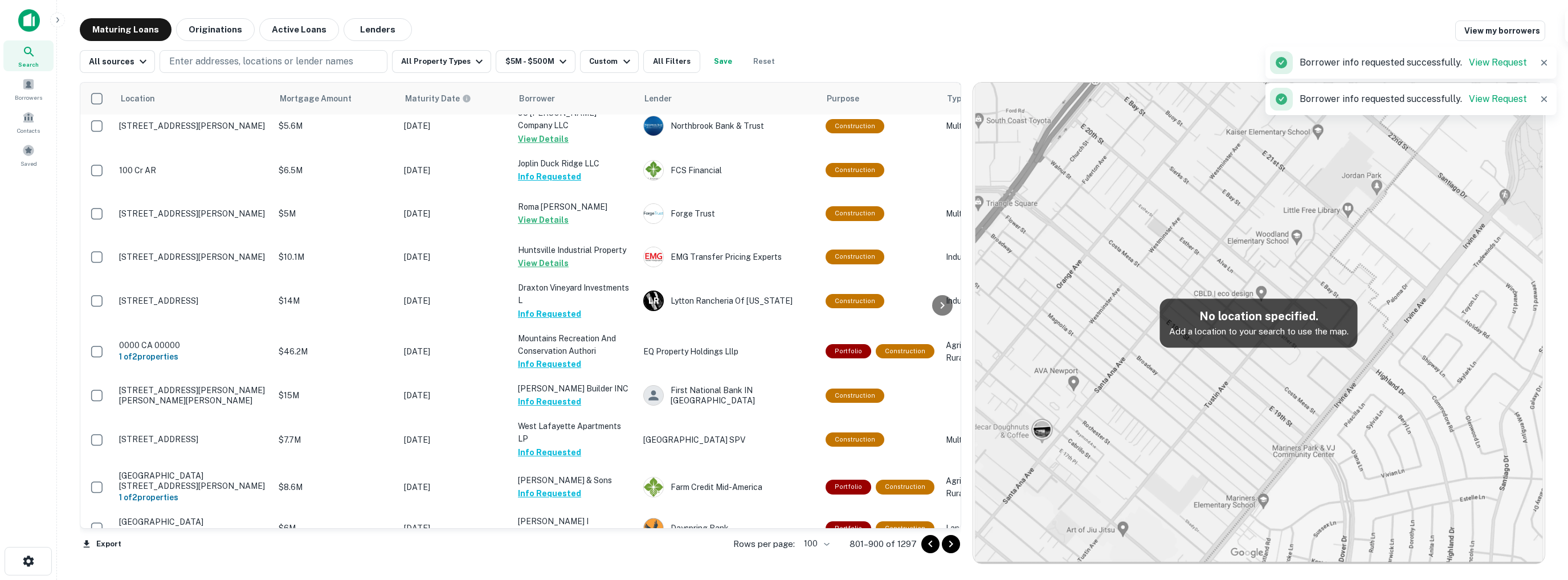
scroll to position [2279, 0]
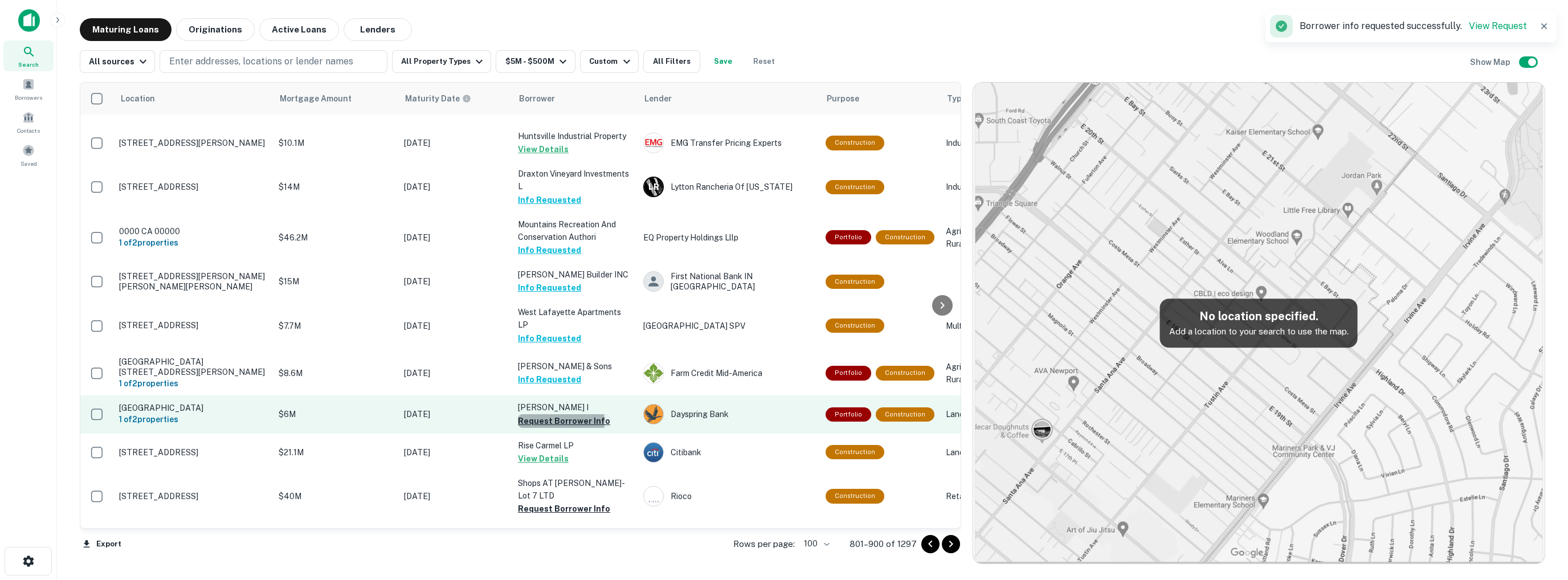
click at [545, 415] on button "Request Borrower Info" at bounding box center [564, 421] width 92 height 13
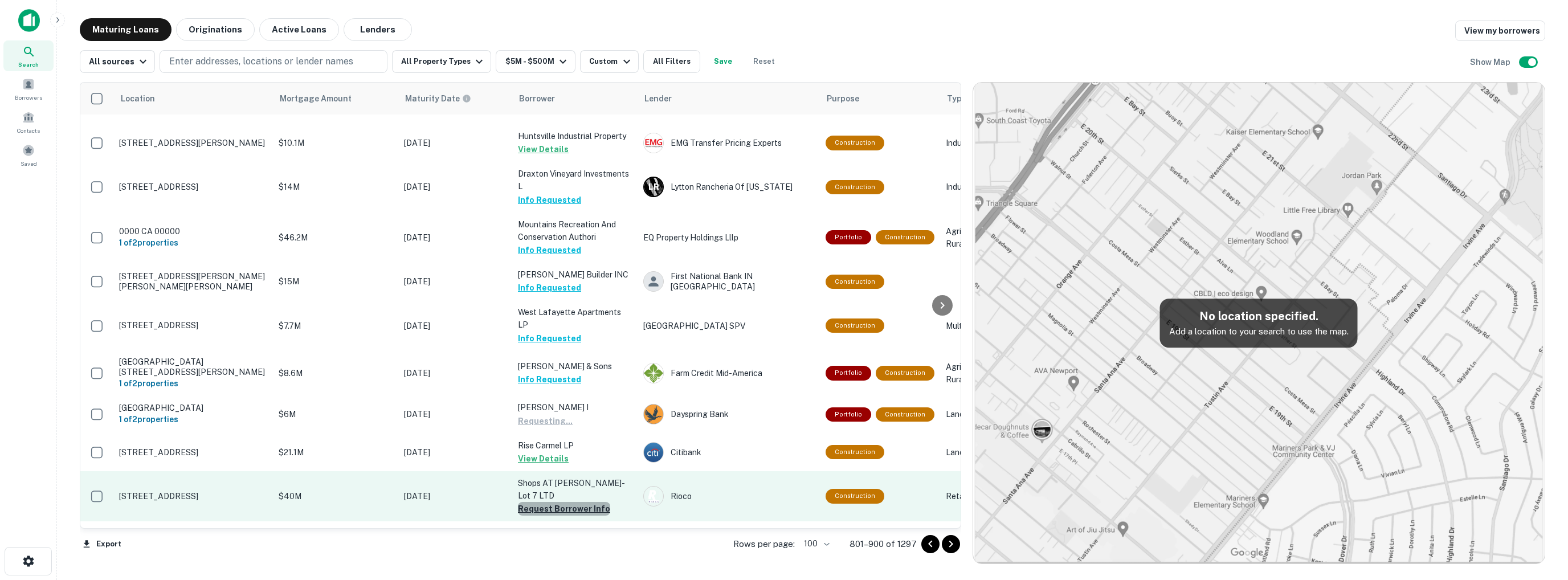
click at [568, 502] on button "Request Borrower Info" at bounding box center [564, 509] width 92 height 13
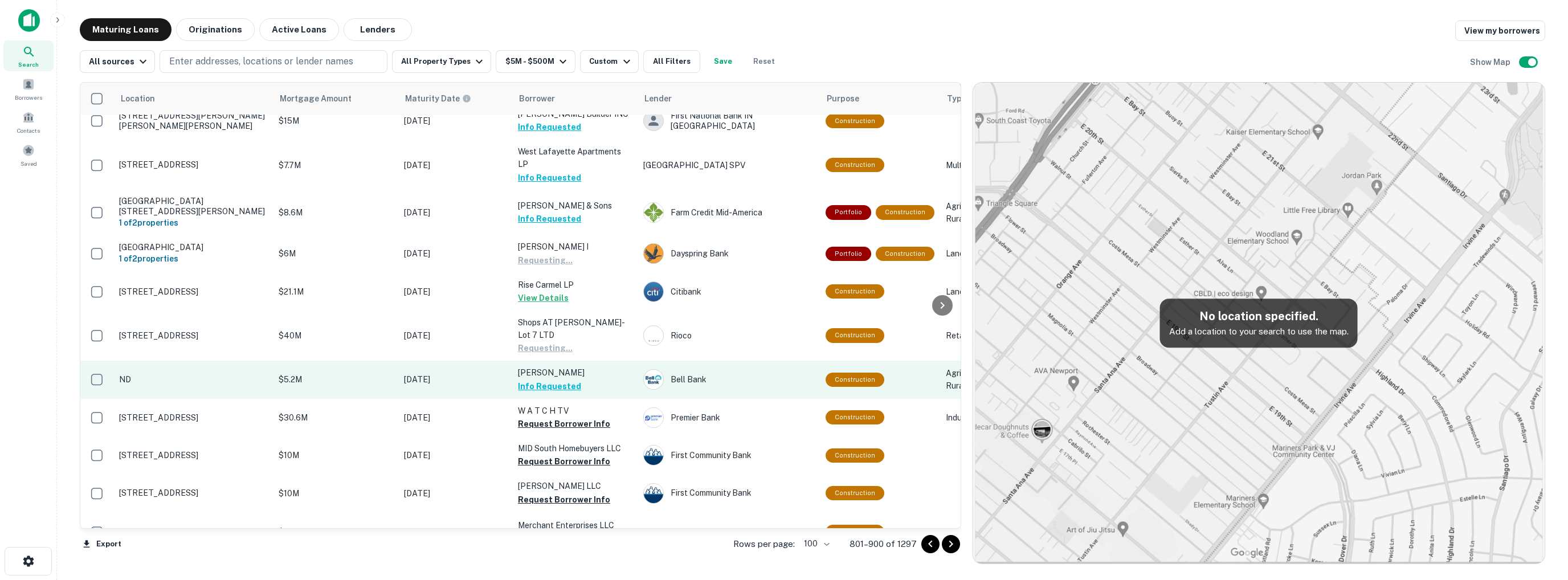
scroll to position [2450, 0]
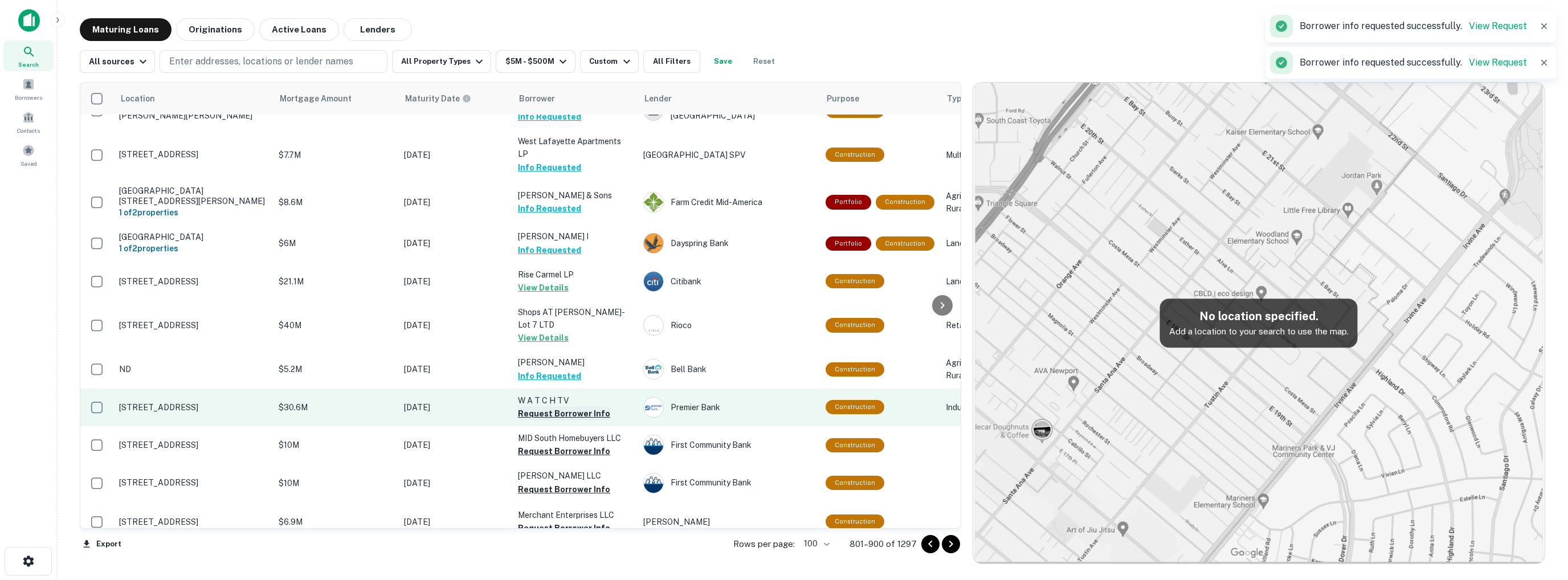
click at [564, 407] on button "Request Borrower Info" at bounding box center [564, 413] width 92 height 13
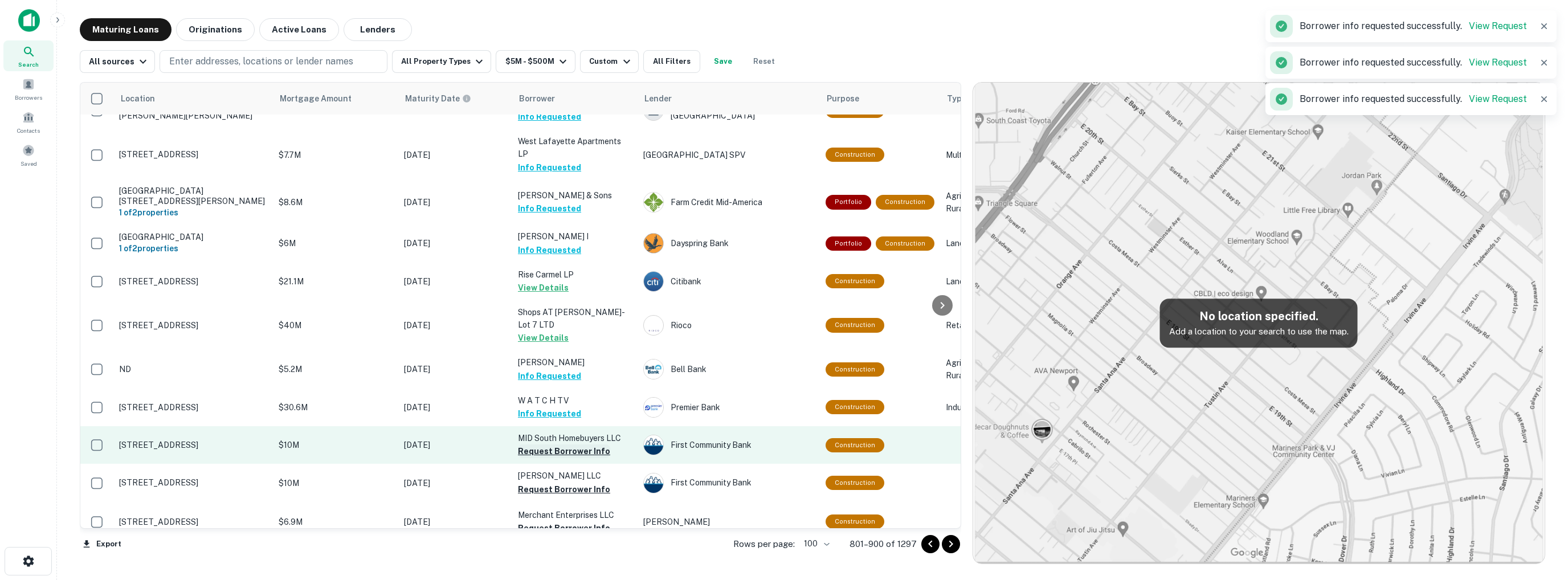
click at [559, 444] on button "Request Borrower Info" at bounding box center [564, 451] width 92 height 13
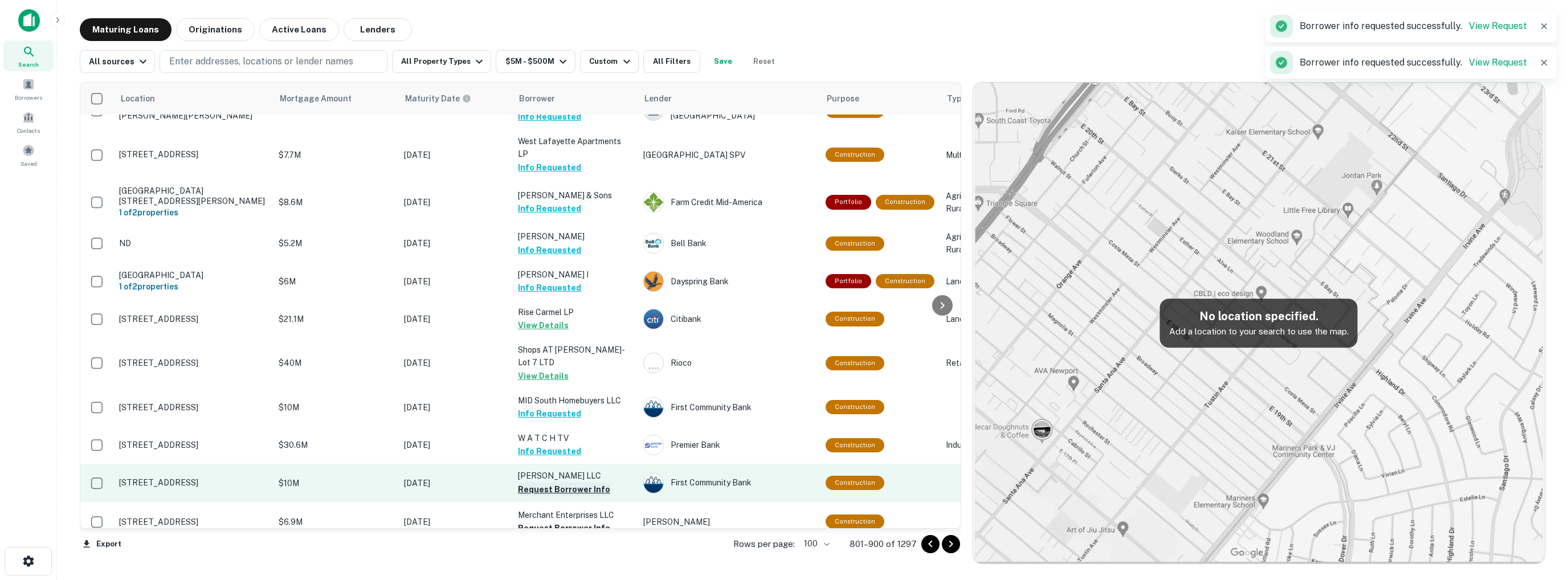
click at [553, 482] on button "Request Borrower Info" at bounding box center [564, 489] width 92 height 13
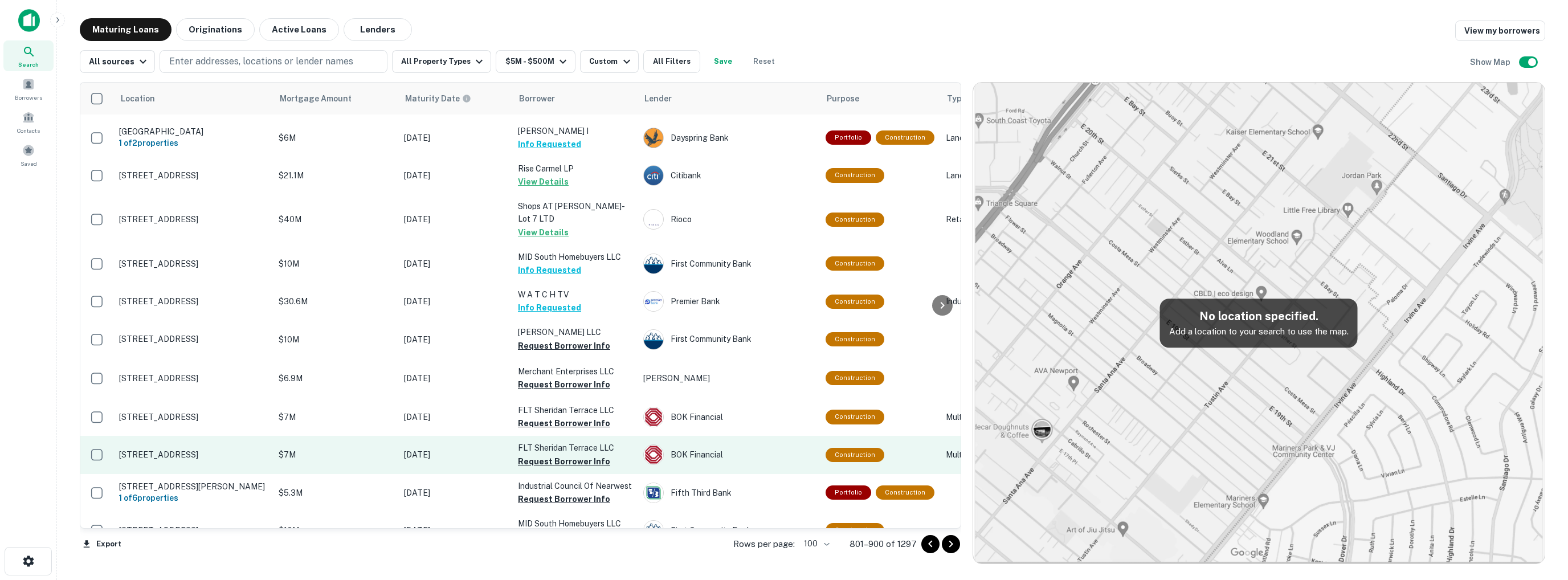
scroll to position [2594, 0]
